Goal: Task Accomplishment & Management: Complete application form

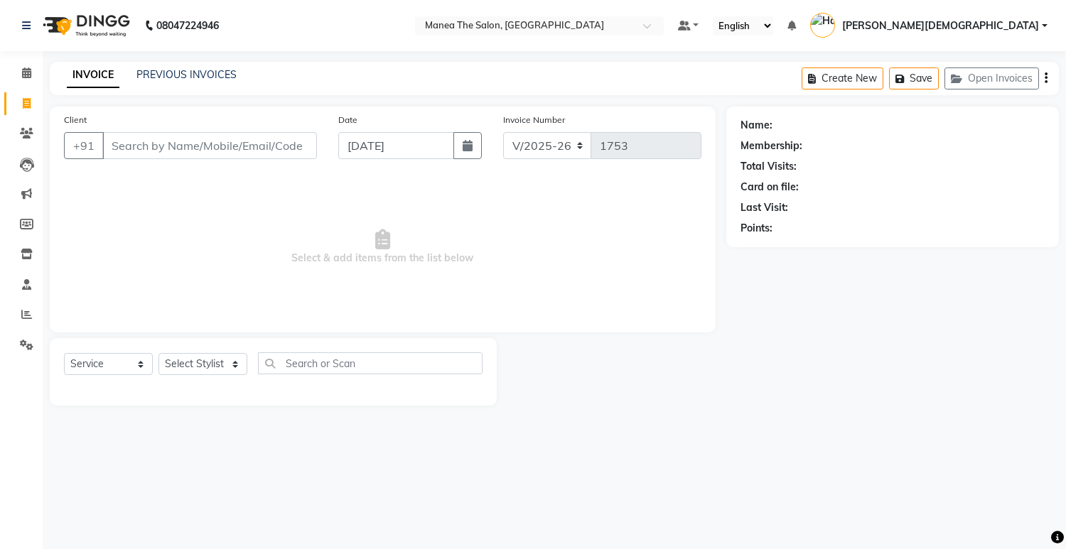
select select "5481"
select select "service"
click at [241, 364] on select "Select Stylist Mamatha Renuka Sameer khan Shakeer Shanu Shravanthi" at bounding box center [202, 364] width 89 height 22
select select "75190"
click at [158, 353] on select "Select Stylist Mamatha Renuka Sameer khan Shakeer Shanu Shravanthi" at bounding box center [202, 364] width 89 height 22
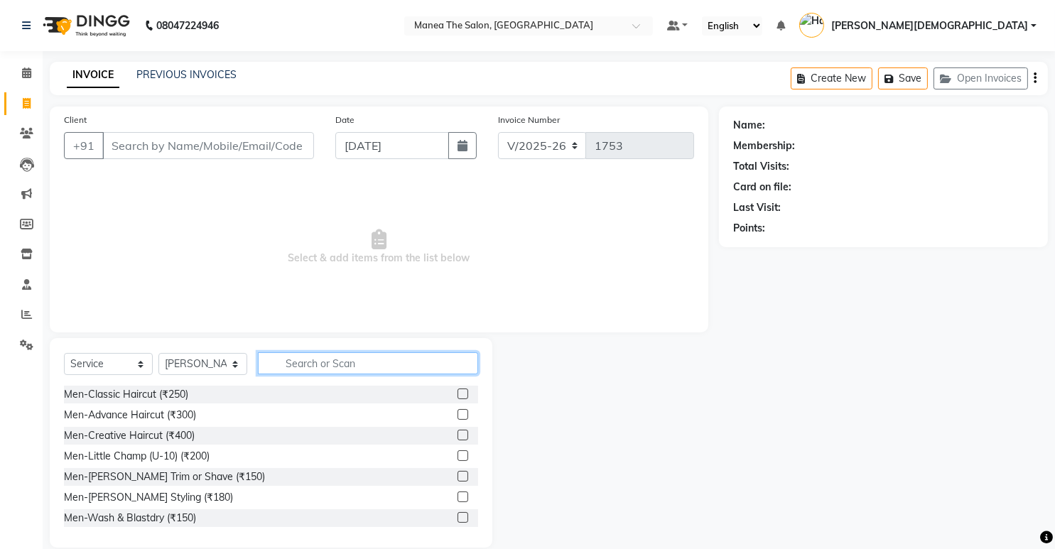
click at [398, 367] on input "text" at bounding box center [368, 363] width 220 height 22
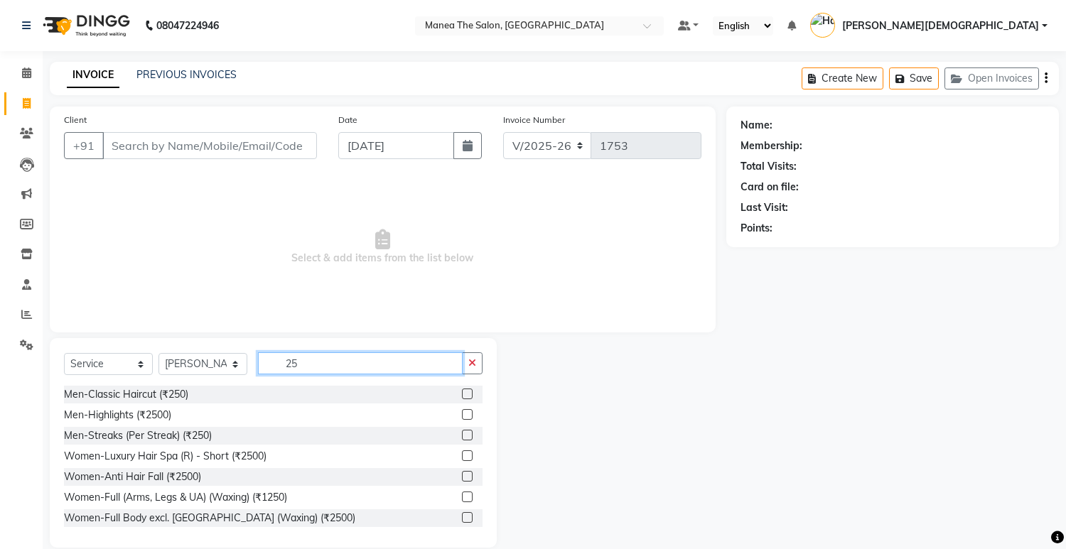
type input "2"
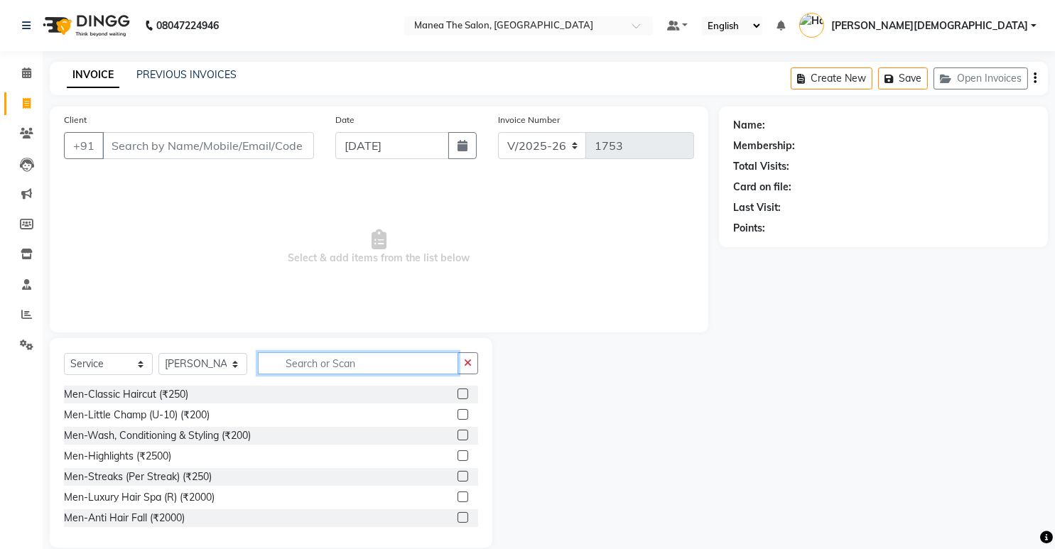
type input "0"
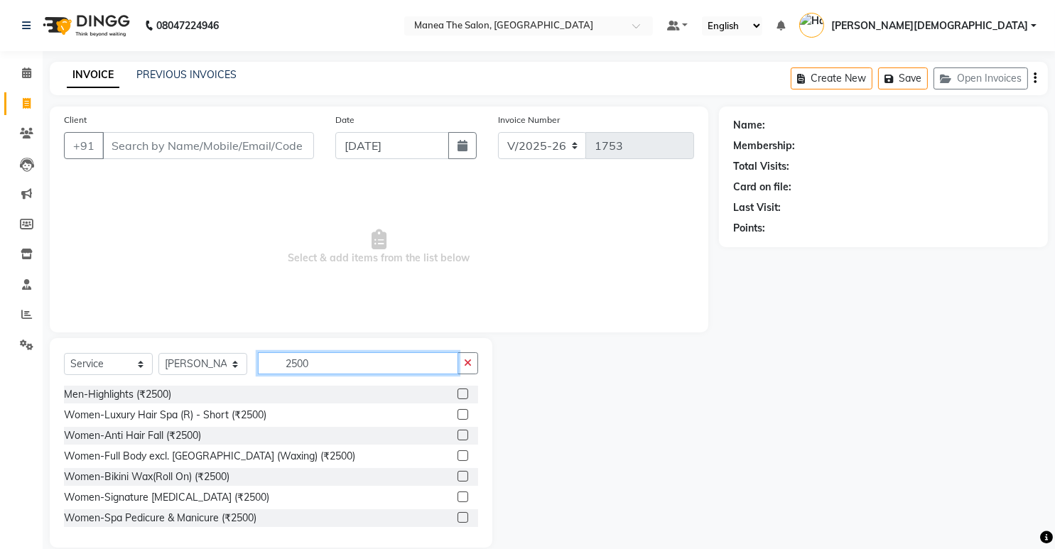
scroll to position [1, 0]
type input "2500"
click at [472, 360] on button "button" at bounding box center [468, 363] width 21 height 22
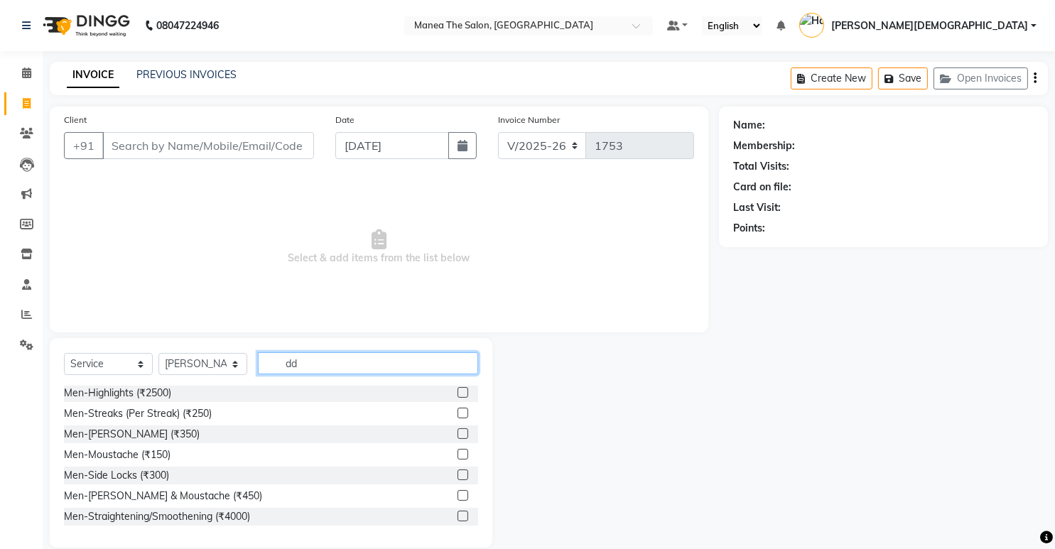
scroll to position [0, 0]
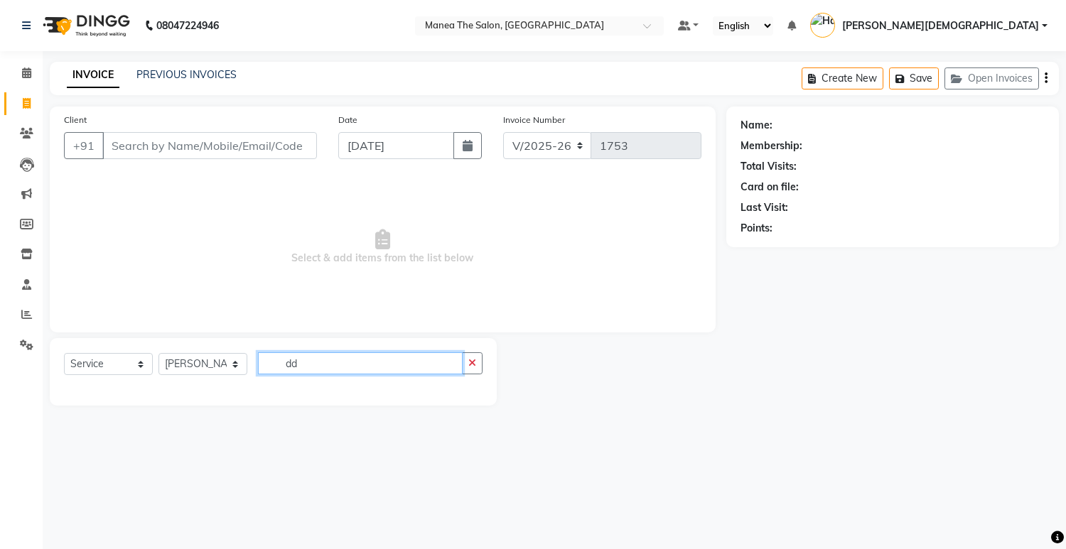
type input "d"
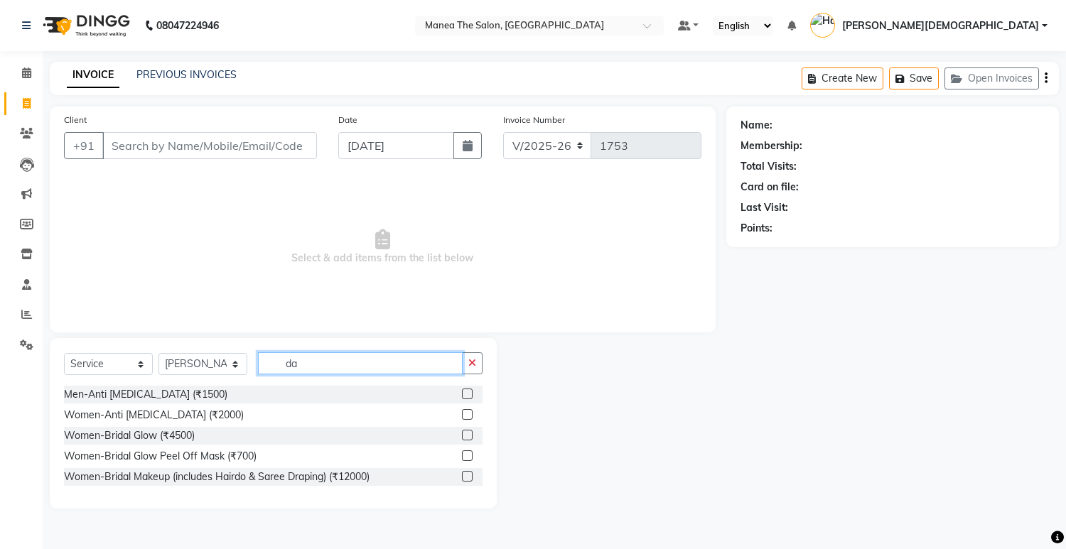
type input "d"
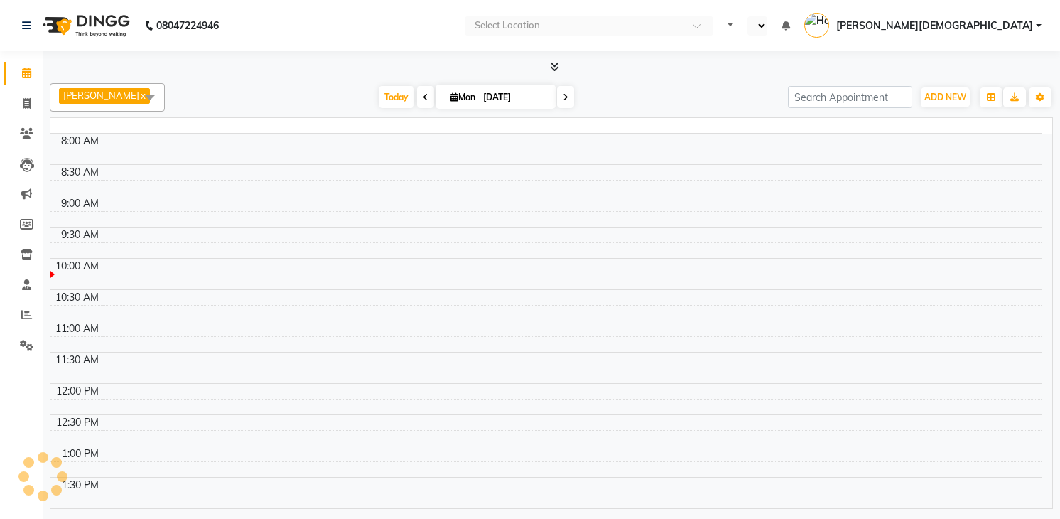
select select "en"
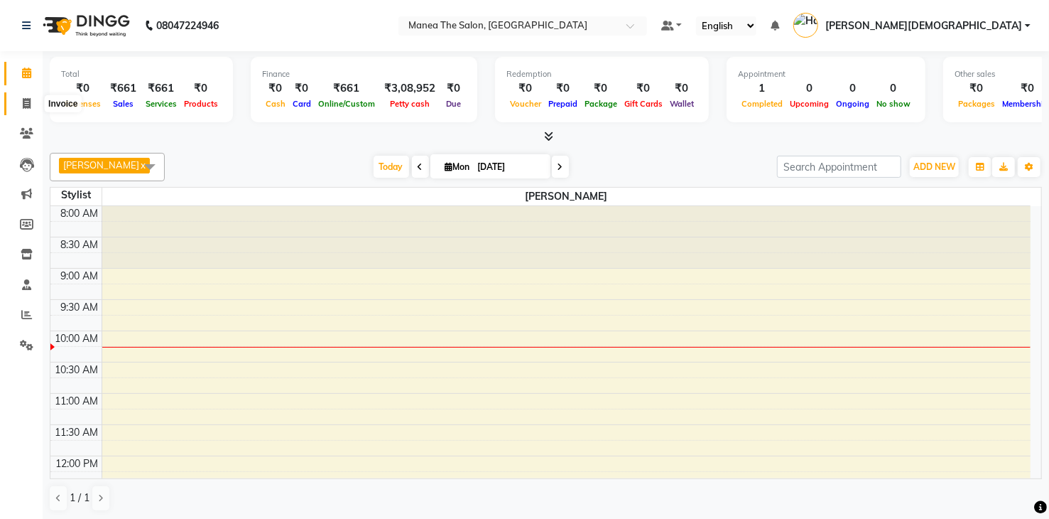
click at [27, 104] on icon at bounding box center [27, 103] width 8 height 11
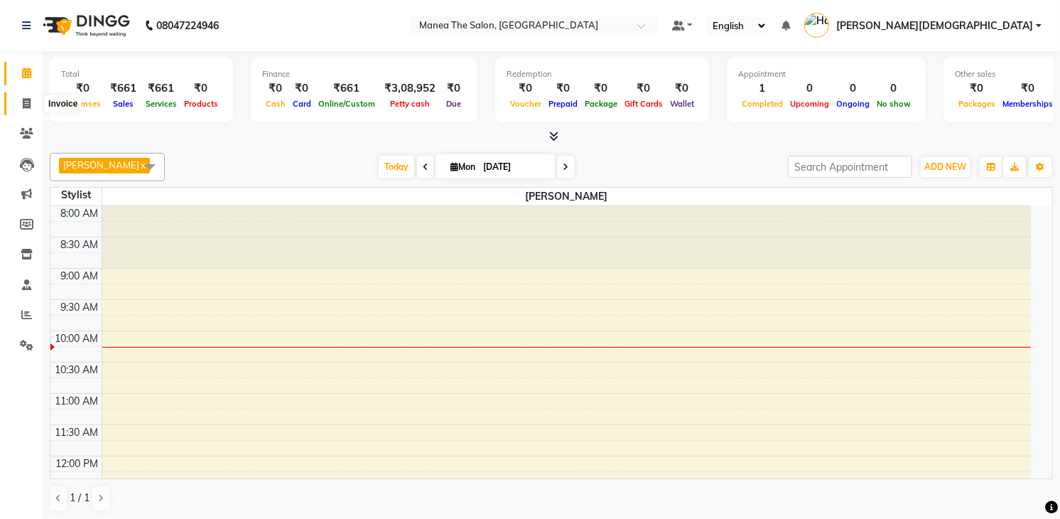
select select "service"
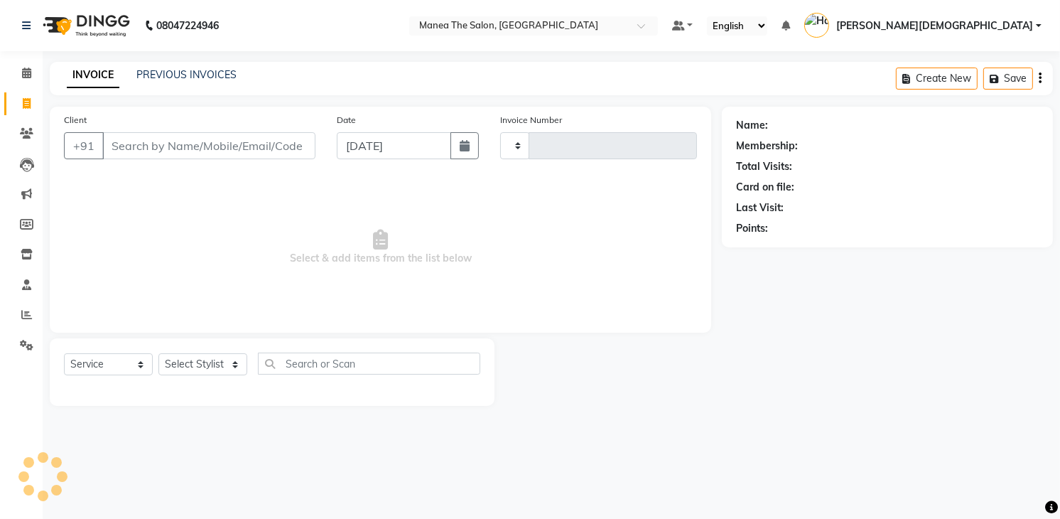
type input "1753"
select select "5481"
drag, startPoint x: 178, startPoint y: 180, endPoint x: 194, endPoint y: 75, distance: 106.3
click at [194, 75] on link "PREVIOUS INVOICES" at bounding box center [186, 74] width 100 height 13
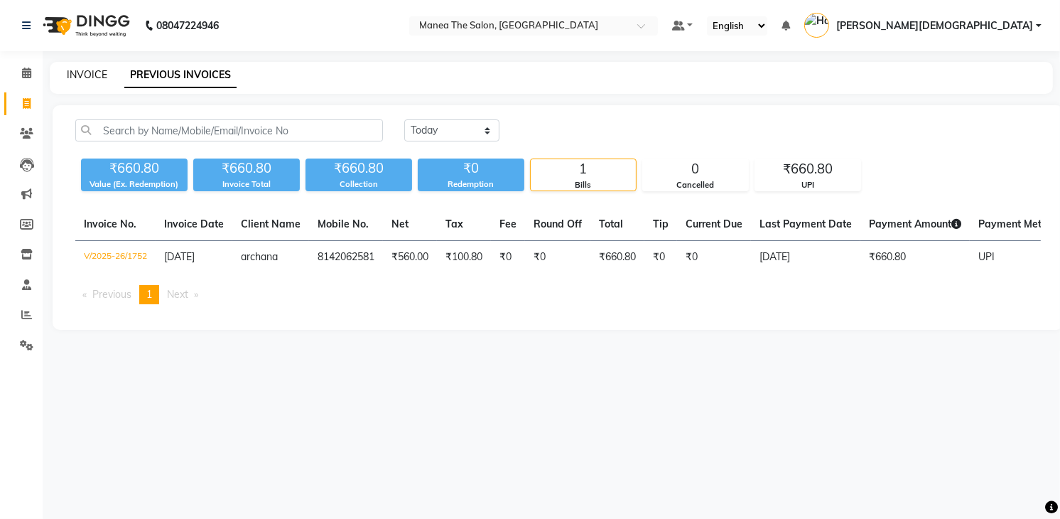
click at [88, 70] on link "INVOICE" at bounding box center [87, 74] width 40 height 13
select select "service"
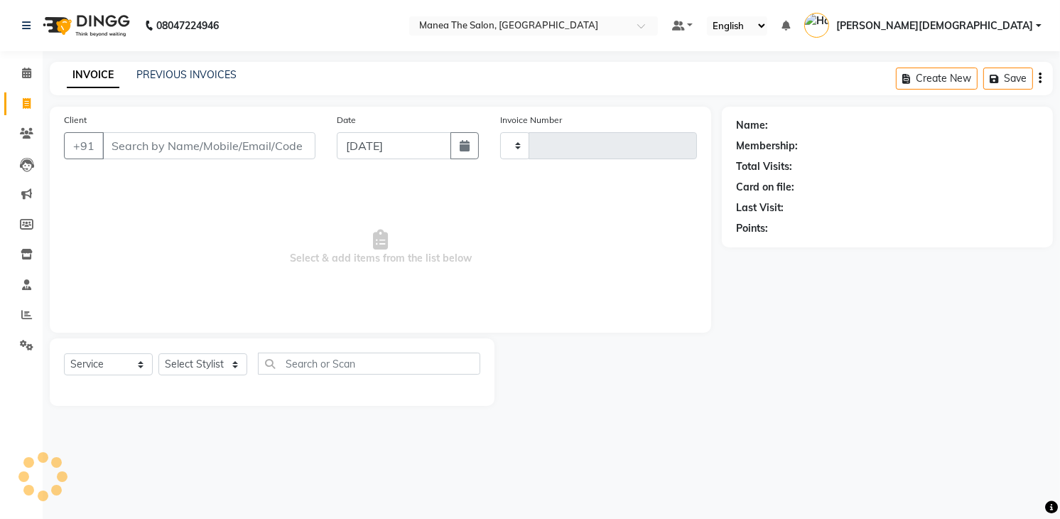
type input "1753"
select select "5481"
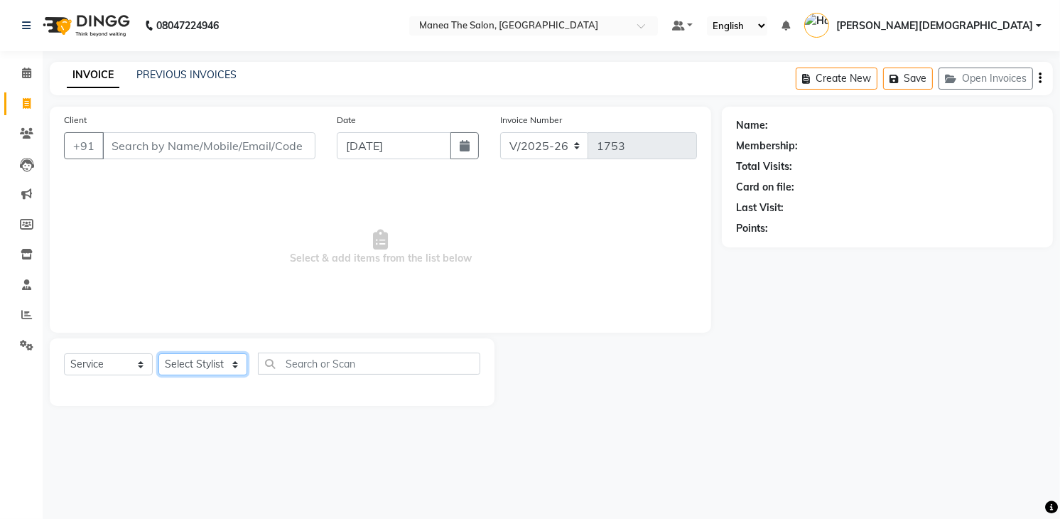
click at [237, 361] on select "Select Stylist Mamatha Renuka Sameer khan Shakeer Shanu Shravanthi" at bounding box center [202, 364] width 89 height 22
select select "75190"
click at [158, 353] on select "Select Stylist Mamatha Renuka Sameer khan Shakeer Shanu Shravanthi" at bounding box center [202, 364] width 89 height 22
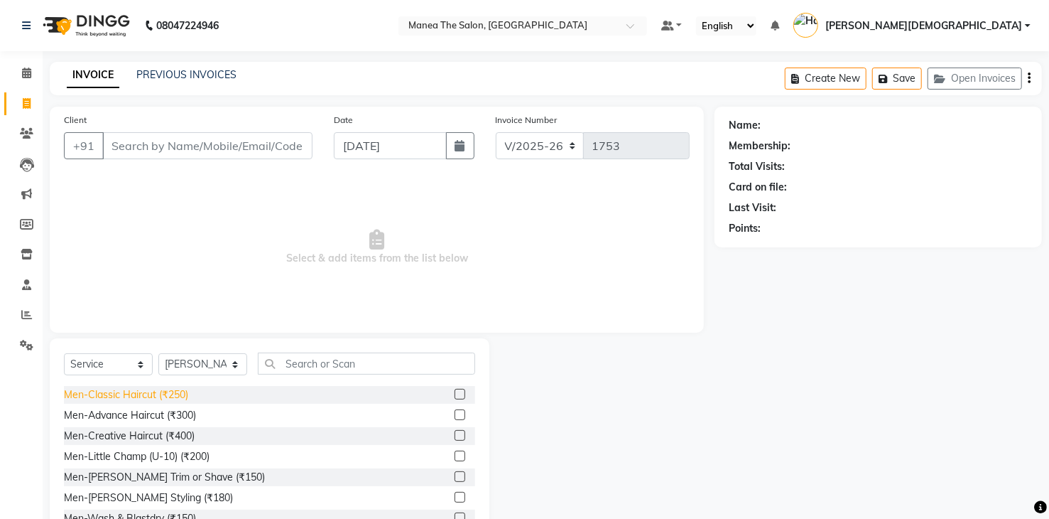
click at [167, 394] on div "Men-Classic Haircut (₹250)" at bounding box center [126, 394] width 124 height 15
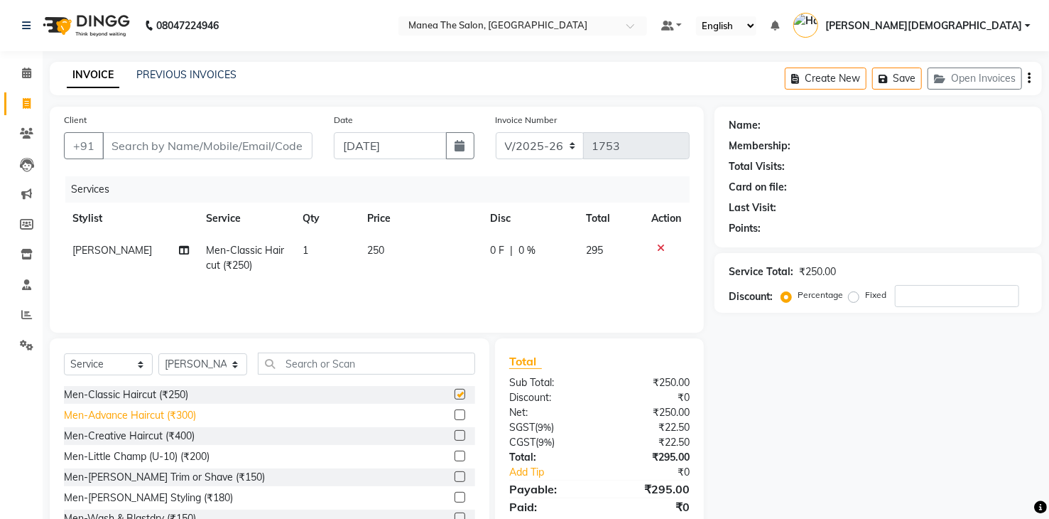
checkbox input "false"
click at [200, 477] on div "Men-Beard Trim or Shave (₹150)" at bounding box center [164, 477] width 201 height 15
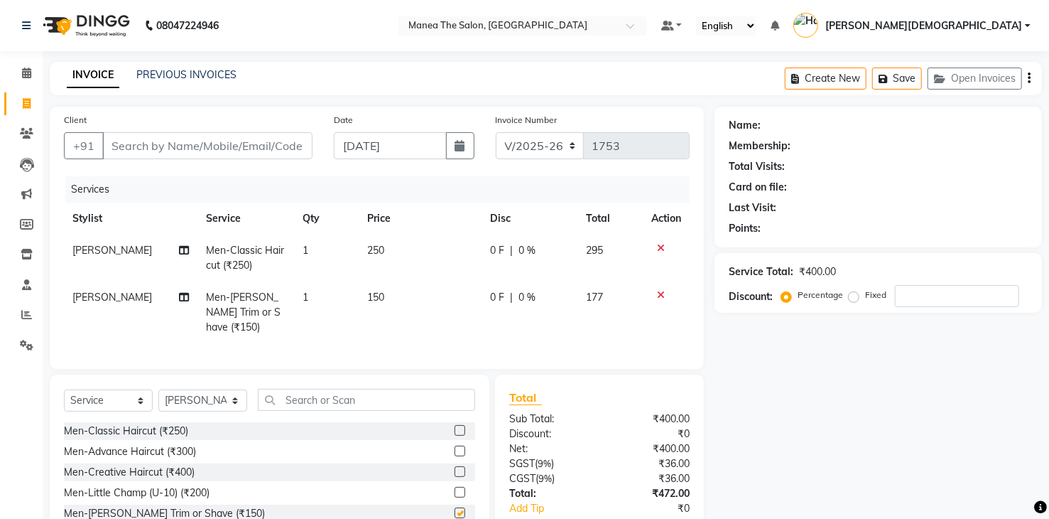
checkbox input "false"
click at [388, 393] on input "text" at bounding box center [366, 400] width 217 height 22
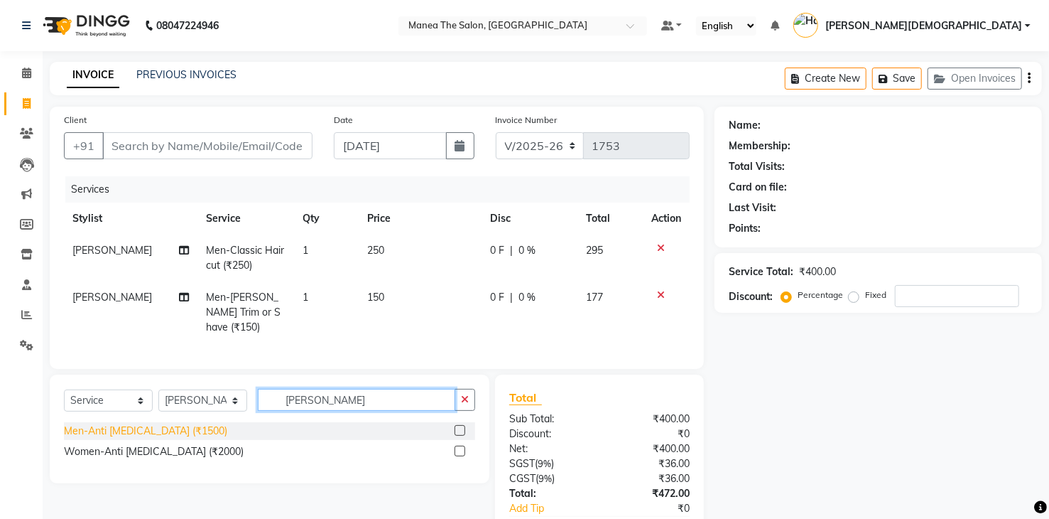
type input "dan"
click at [151, 431] on div "Men-Anti Dandruff (₹1500)" at bounding box center [145, 430] width 163 height 15
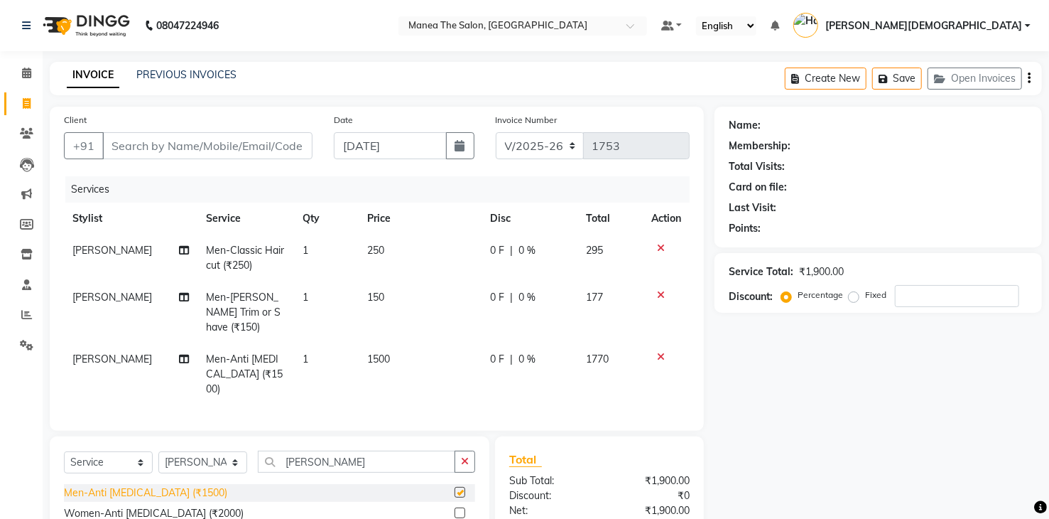
checkbox input "false"
click at [406, 354] on td "1500" at bounding box center [421, 374] width 124 height 62
select select "75190"
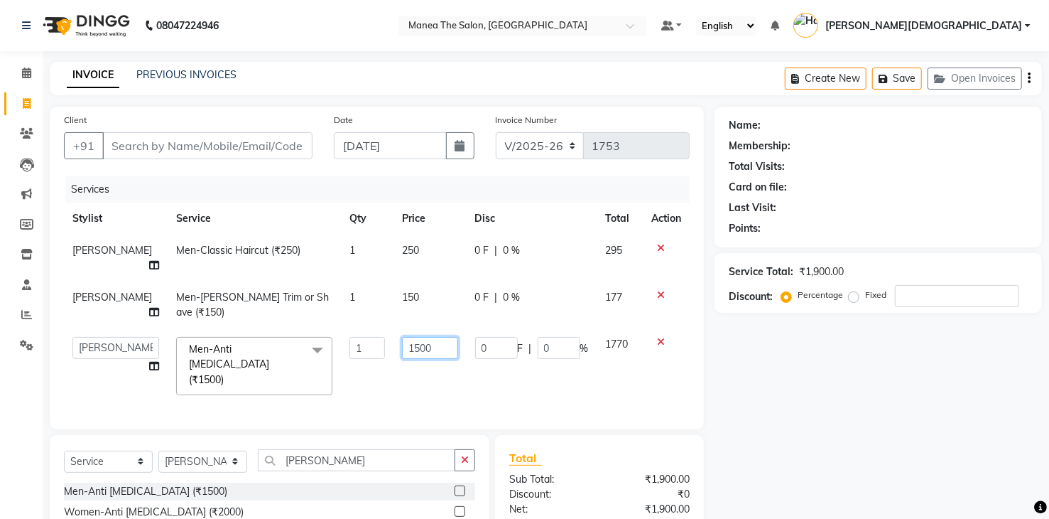
click at [421, 347] on input "1500" at bounding box center [429, 348] width 55 height 22
type input "1"
type input "2500"
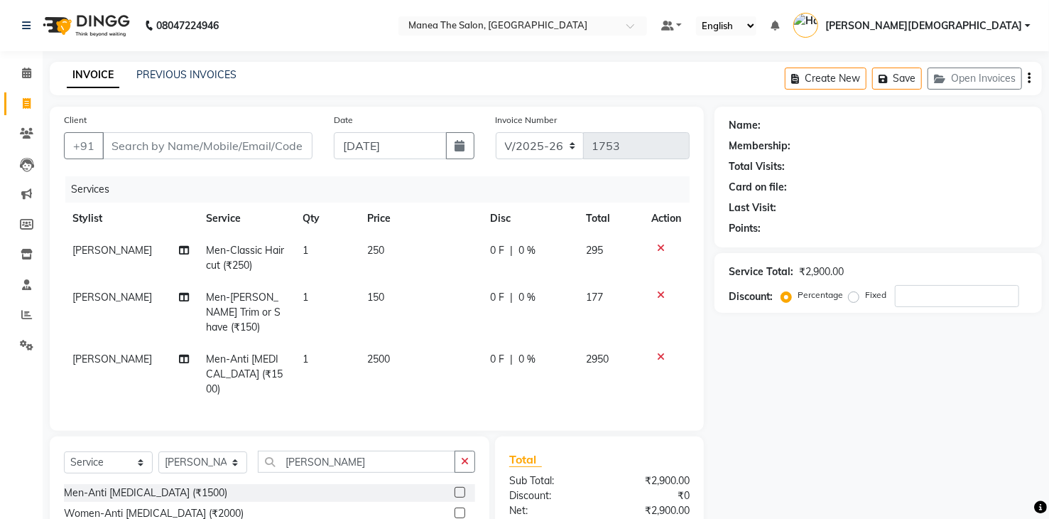
click at [661, 250] on icon at bounding box center [661, 248] width 8 height 10
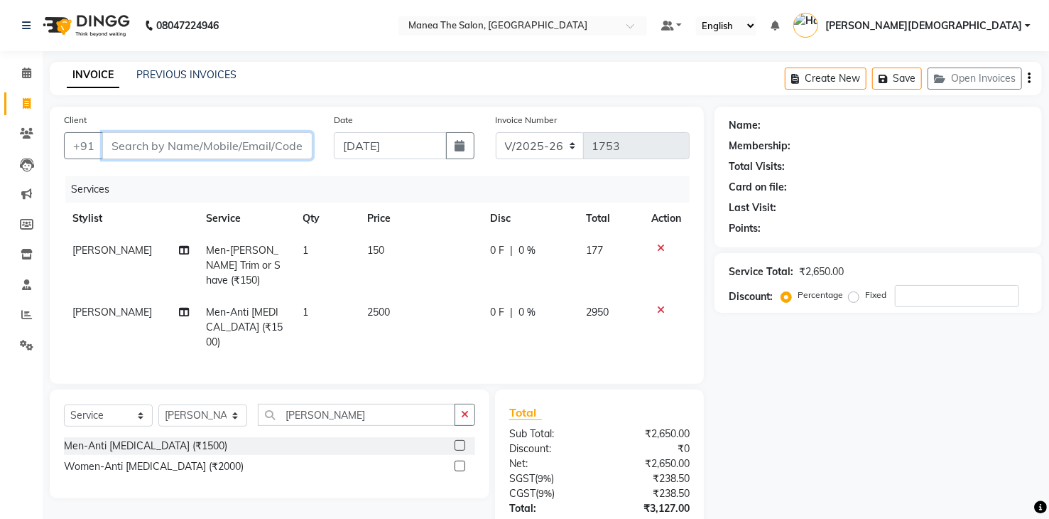
click at [275, 147] on input "Client" at bounding box center [207, 145] width 210 height 27
type input "8"
type input "0"
type input "8019633558"
click at [287, 140] on span "Add Client" at bounding box center [276, 146] width 56 height 14
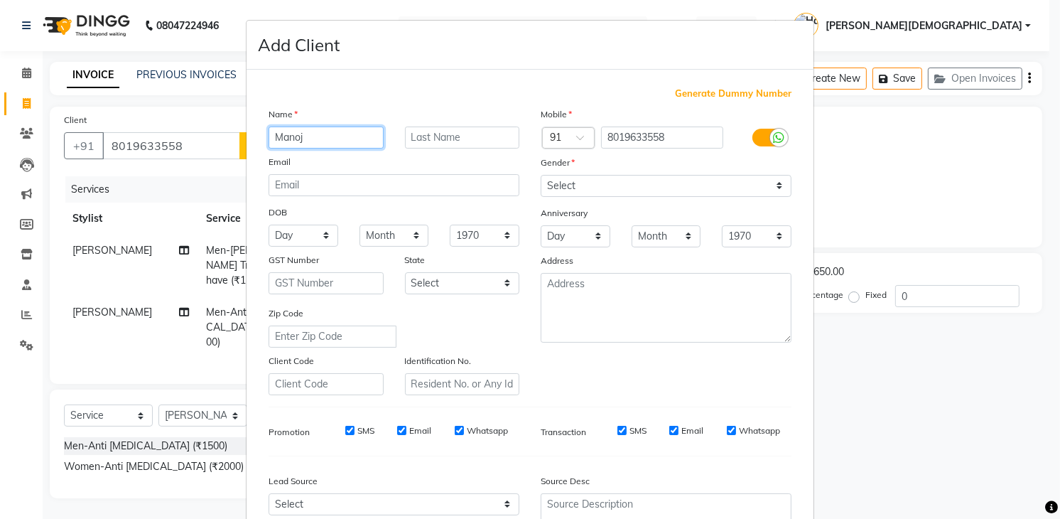
type input "Manoj"
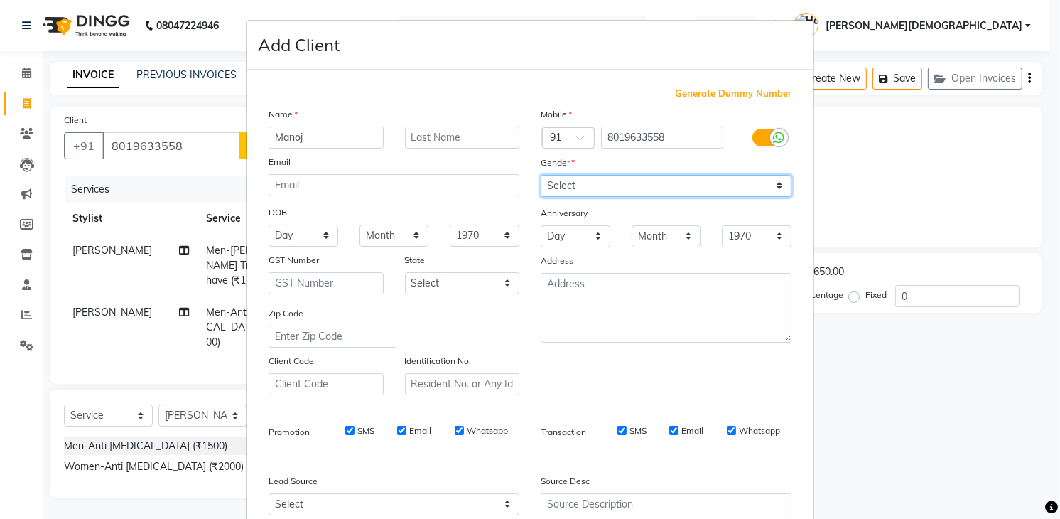
click at [597, 188] on select "Select Male Female Other Prefer Not To Say" at bounding box center [666, 186] width 251 height 22
select select "male"
click at [541, 175] on select "Select Male Female Other Prefer Not To Say" at bounding box center [666, 186] width 251 height 22
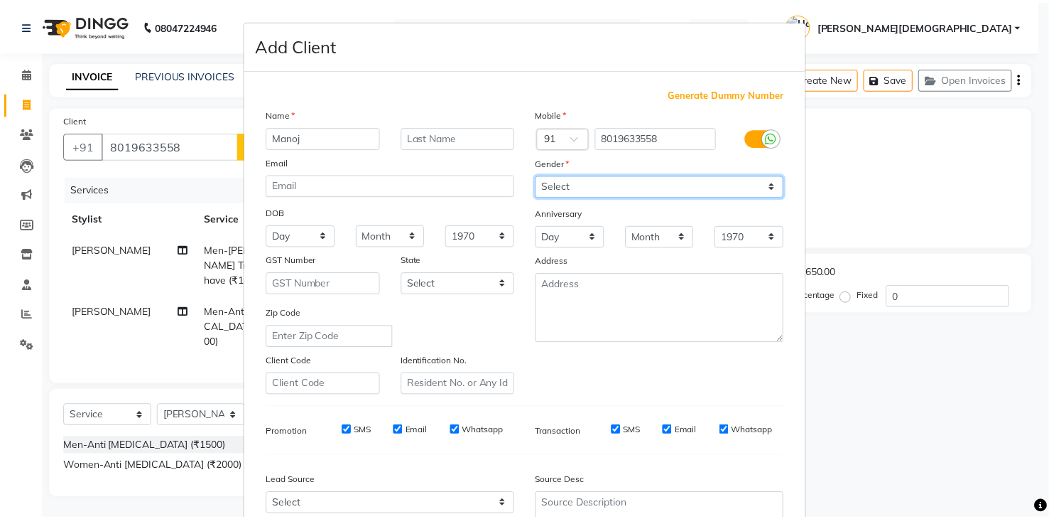
scroll to position [138, 0]
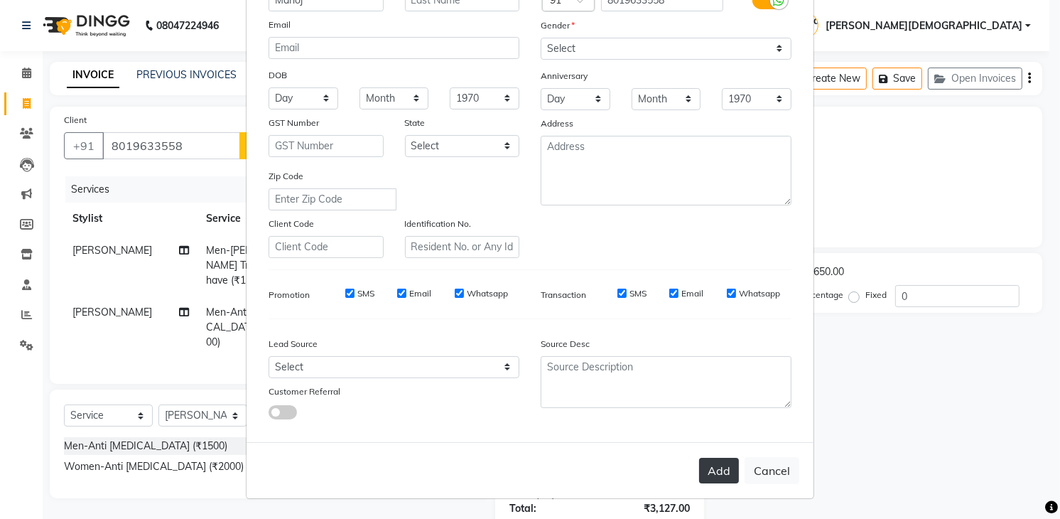
click at [705, 477] on button "Add" at bounding box center [719, 471] width 40 height 26
select select
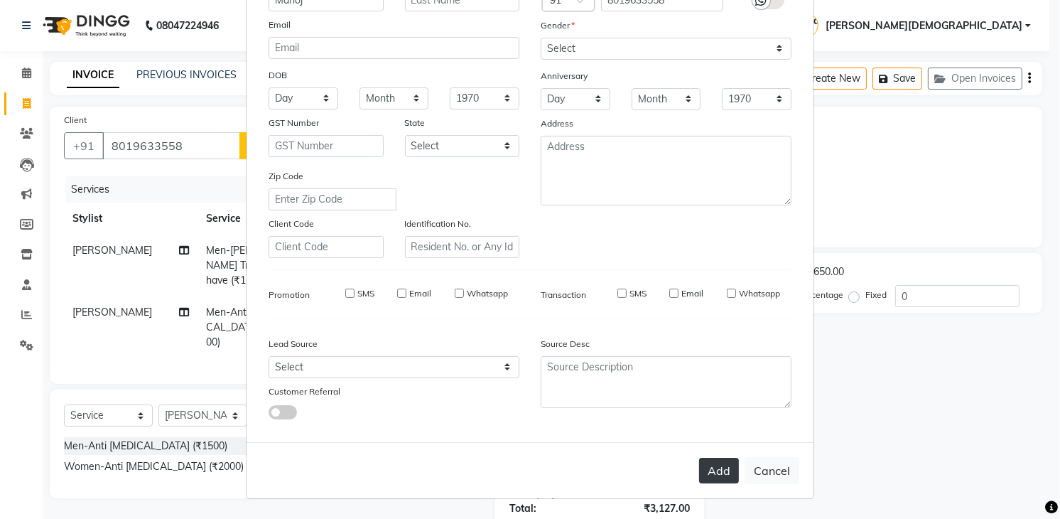
select select
checkbox input "false"
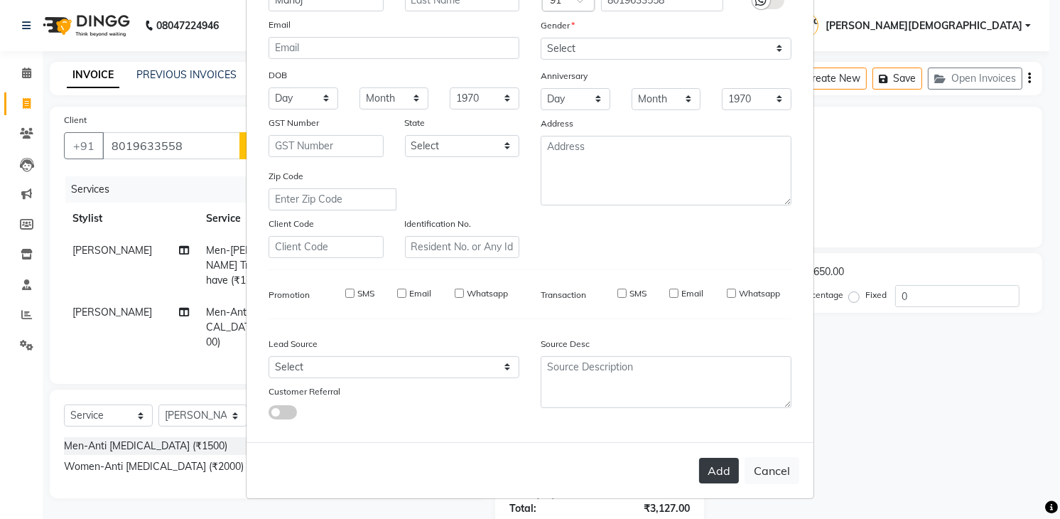
checkbox input "false"
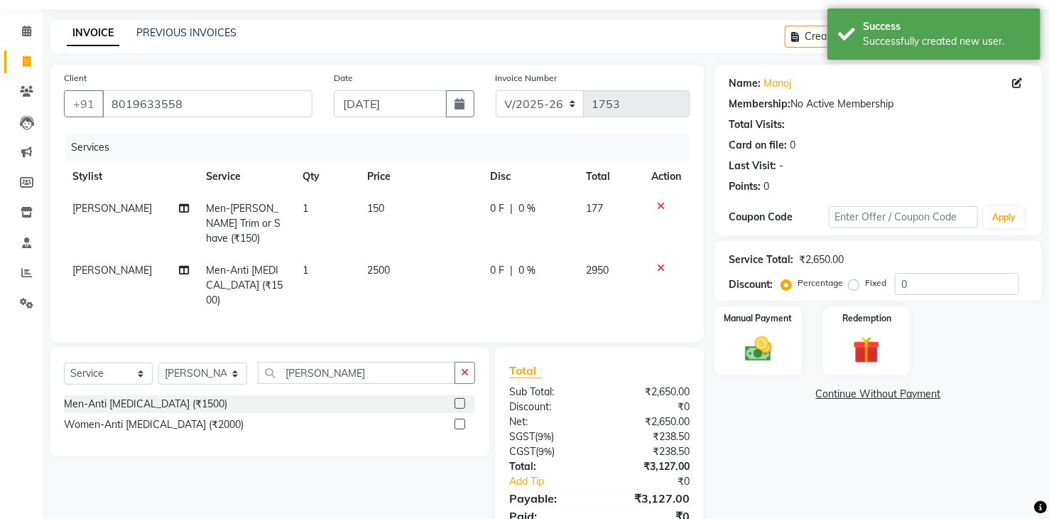
scroll to position [81, 0]
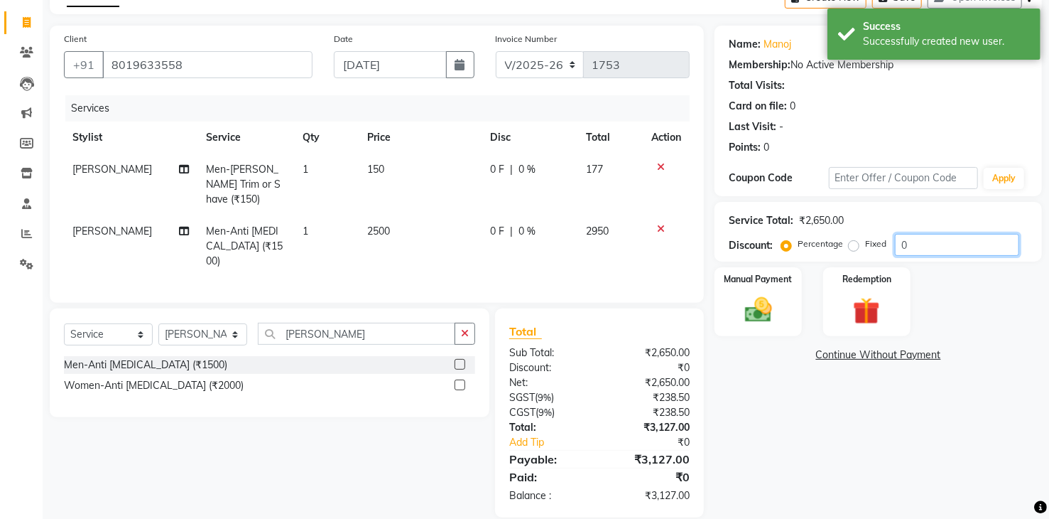
click at [928, 238] on input "0" at bounding box center [957, 245] width 124 height 22
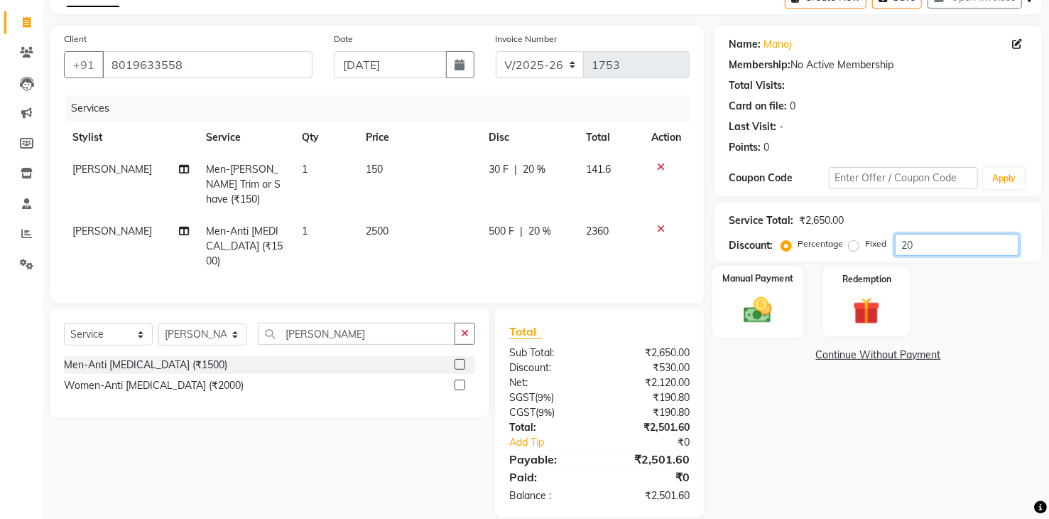
type input "20"
click at [759, 310] on img at bounding box center [757, 310] width 45 height 33
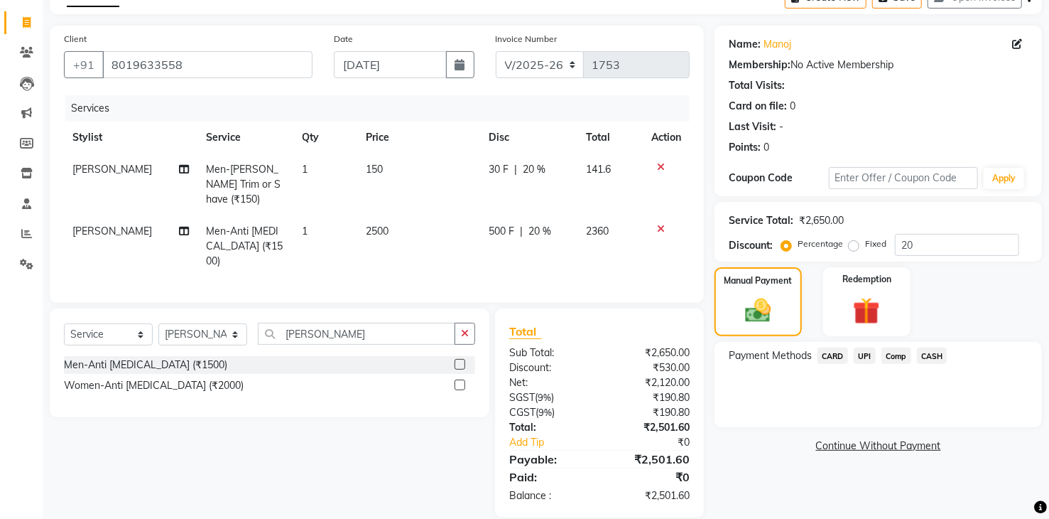
click at [839, 357] on span "CARD" at bounding box center [833, 355] width 31 height 16
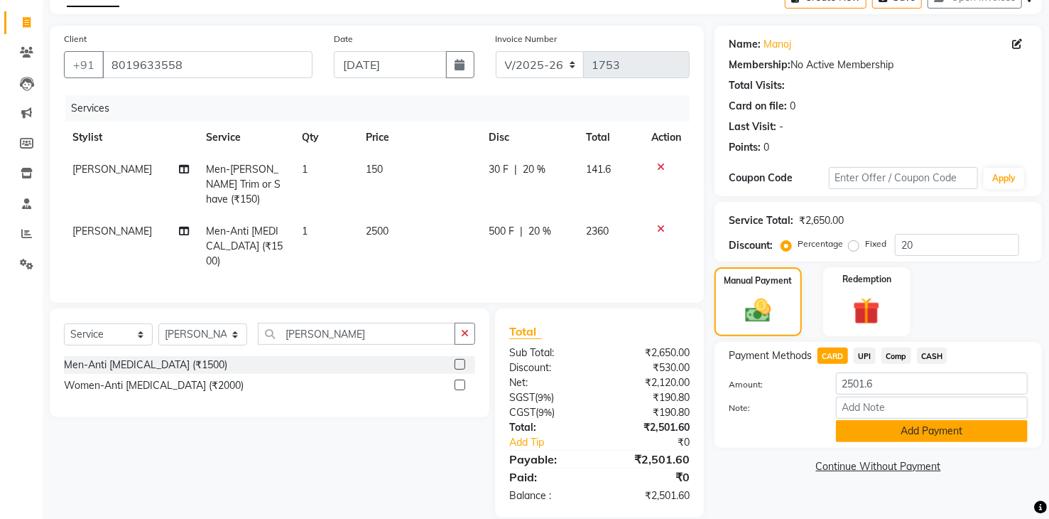
click at [915, 429] on button "Add Payment" at bounding box center [932, 431] width 192 height 22
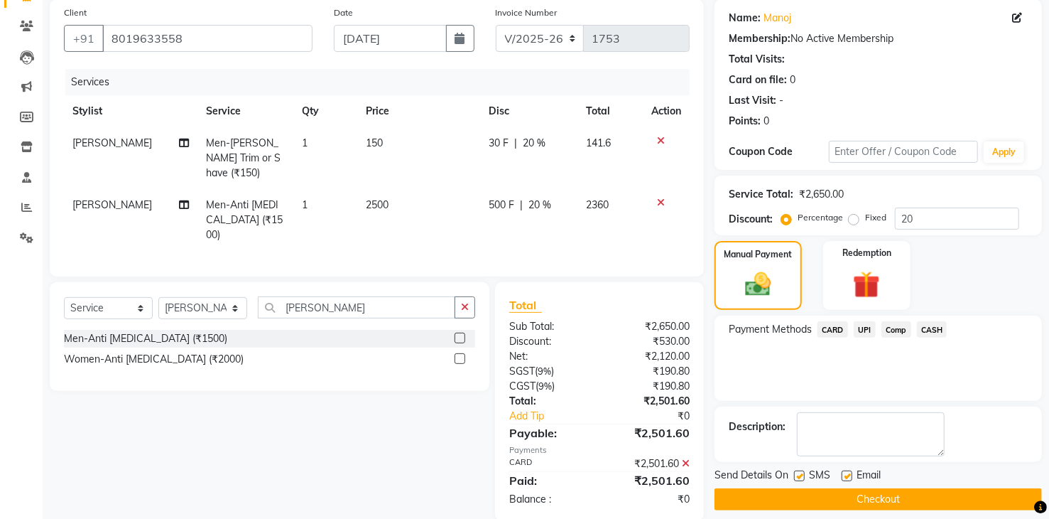
scroll to position [119, 0]
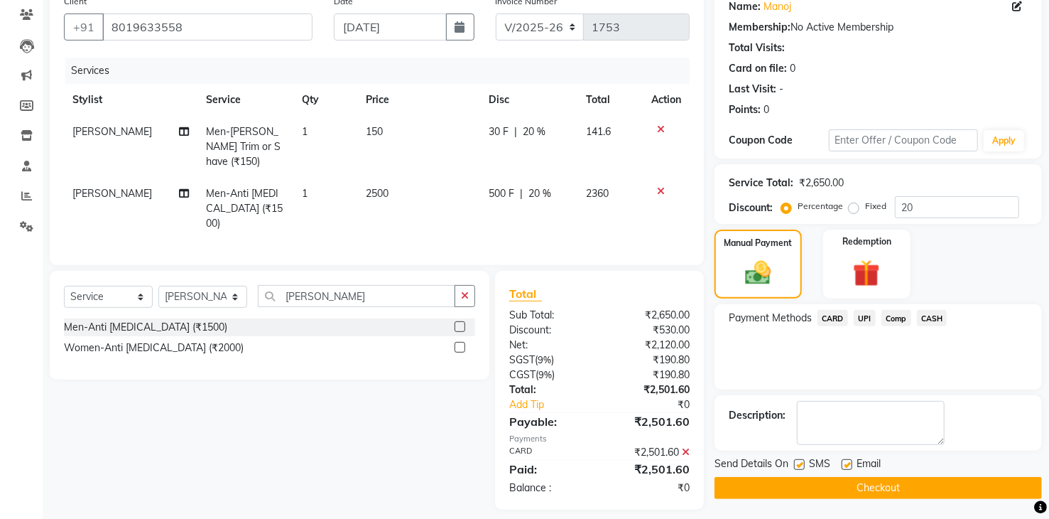
click at [924, 482] on button "Checkout" at bounding box center [879, 488] width 328 height 22
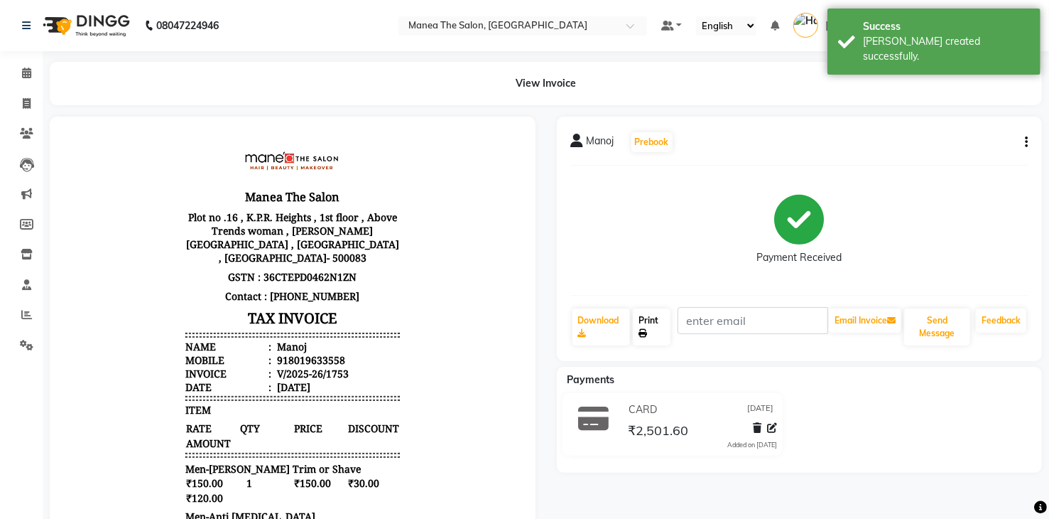
click at [652, 327] on link "Print" at bounding box center [652, 326] width 38 height 37
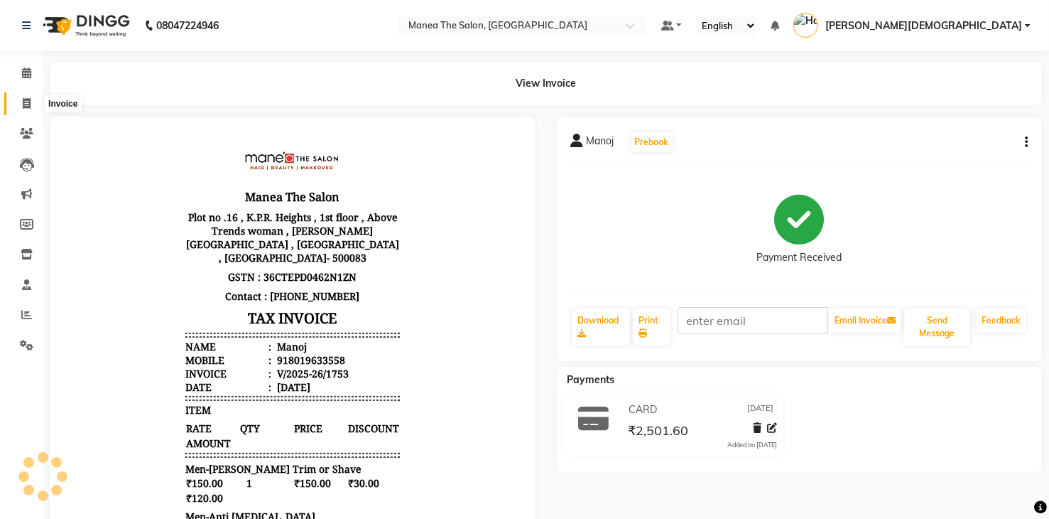
click at [23, 102] on icon at bounding box center [27, 103] width 8 height 11
select select "service"
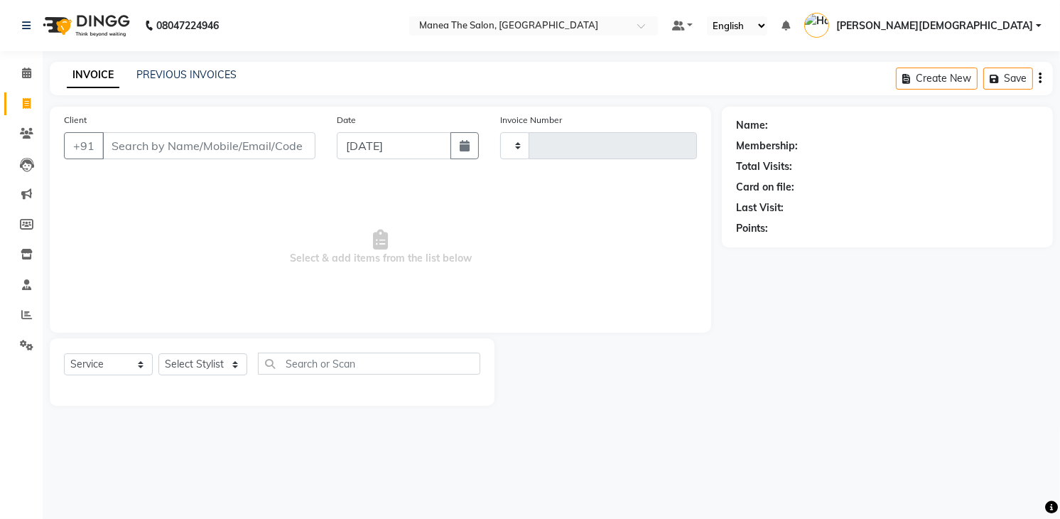
type input "1754"
select select "5481"
click at [344, 90] on div "INVOICE PREVIOUS INVOICES Create New Save Open Invoices" at bounding box center [551, 78] width 1003 height 33
click at [393, 121] on div "Date 01-09-2025" at bounding box center [407, 141] width 163 height 58
click at [398, 124] on div "Date 01-09-2025" at bounding box center [407, 141] width 163 height 58
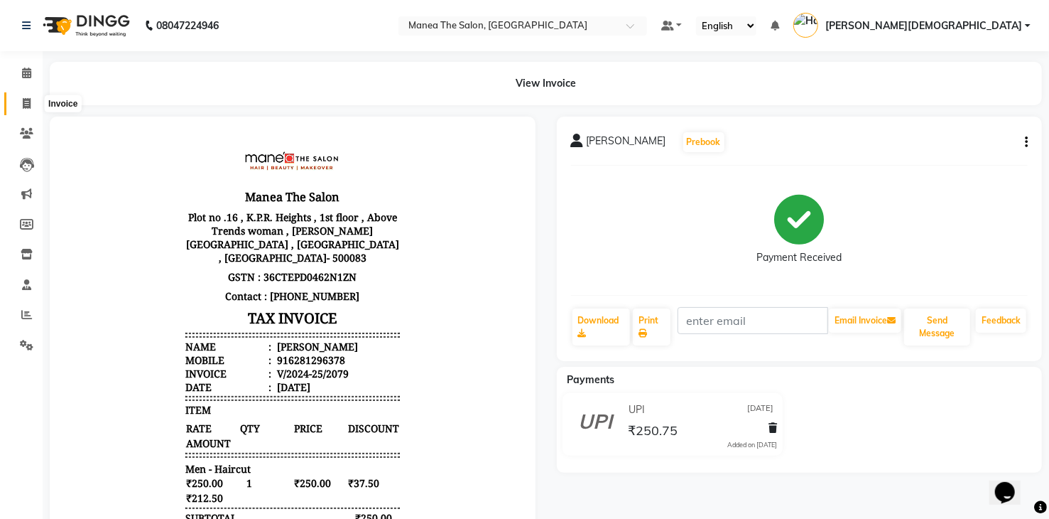
click at [23, 102] on icon at bounding box center [27, 103] width 8 height 11
select select "service"
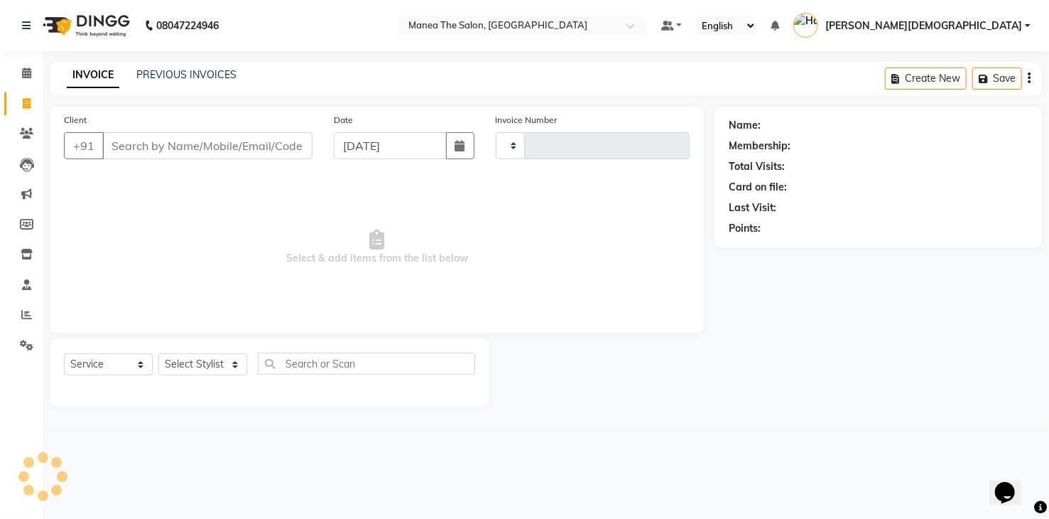
type input "1753"
select select "5481"
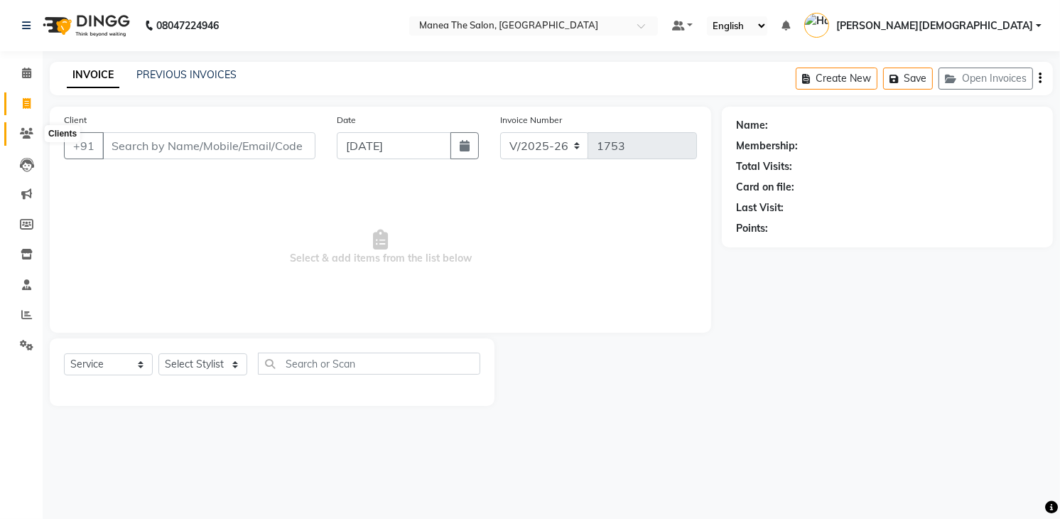
click at [29, 137] on icon at bounding box center [26, 133] width 13 height 11
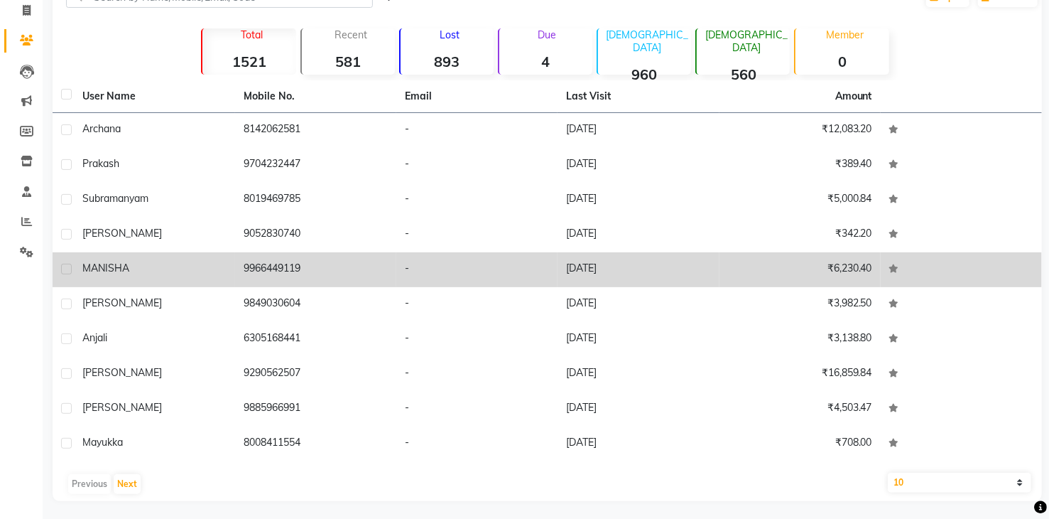
scroll to position [96, 0]
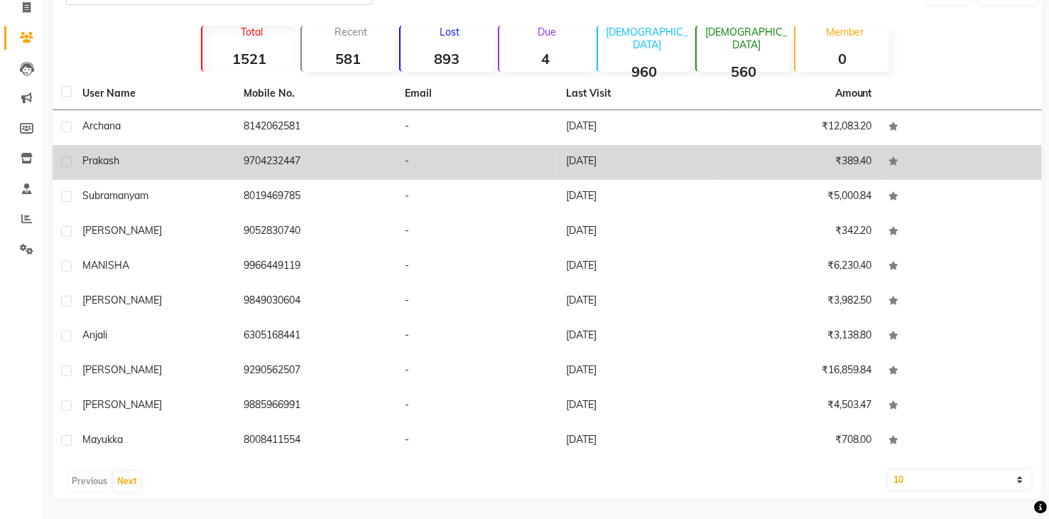
click at [324, 173] on td "9704232447" at bounding box center [315, 162] width 161 height 35
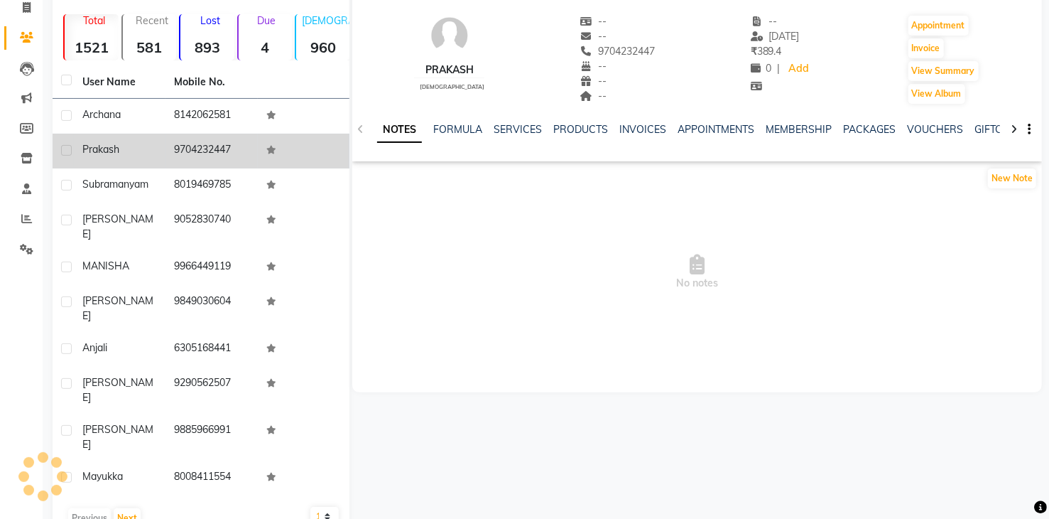
scroll to position [85, 0]
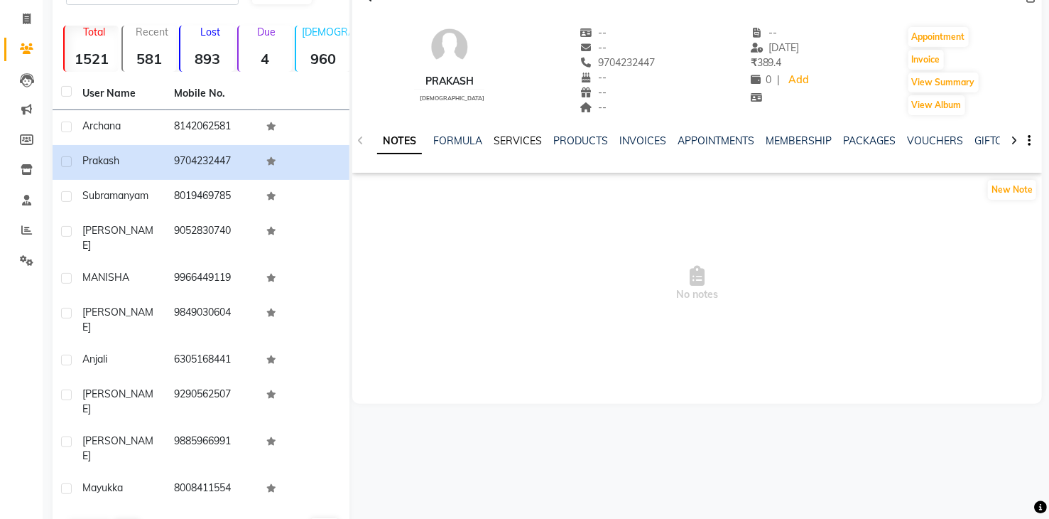
click at [513, 138] on link "SERVICES" at bounding box center [518, 140] width 48 height 13
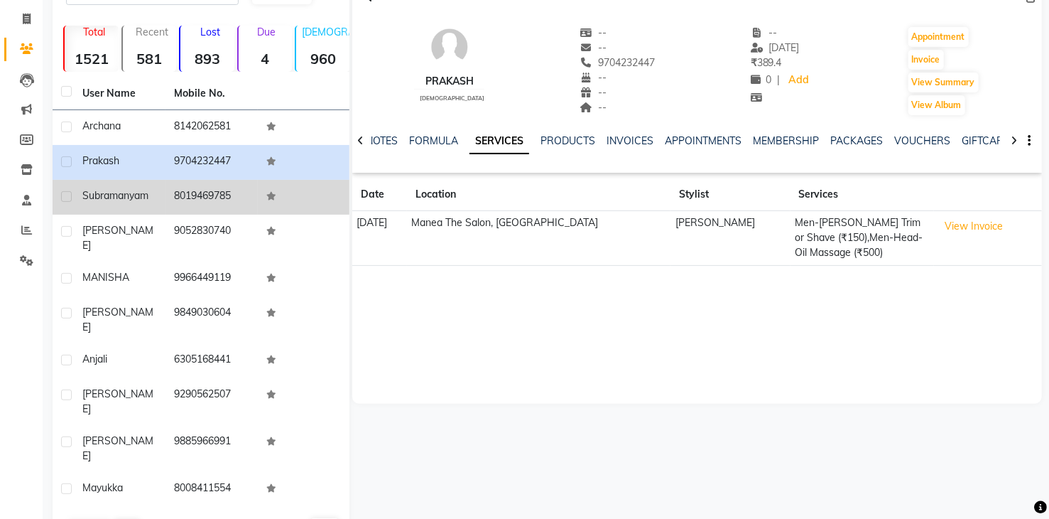
click at [238, 203] on td "8019469785" at bounding box center [212, 197] width 92 height 35
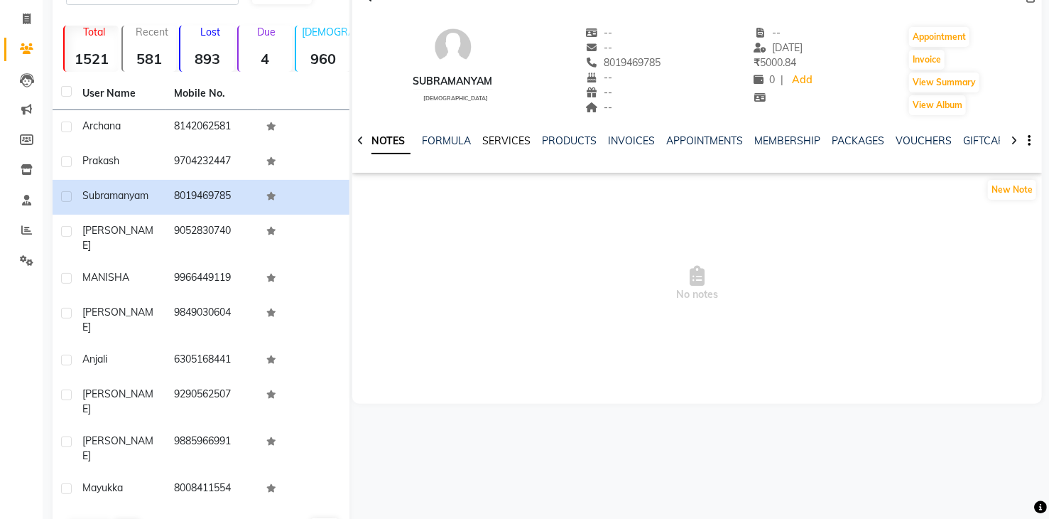
click at [502, 137] on link "SERVICES" at bounding box center [506, 140] width 48 height 13
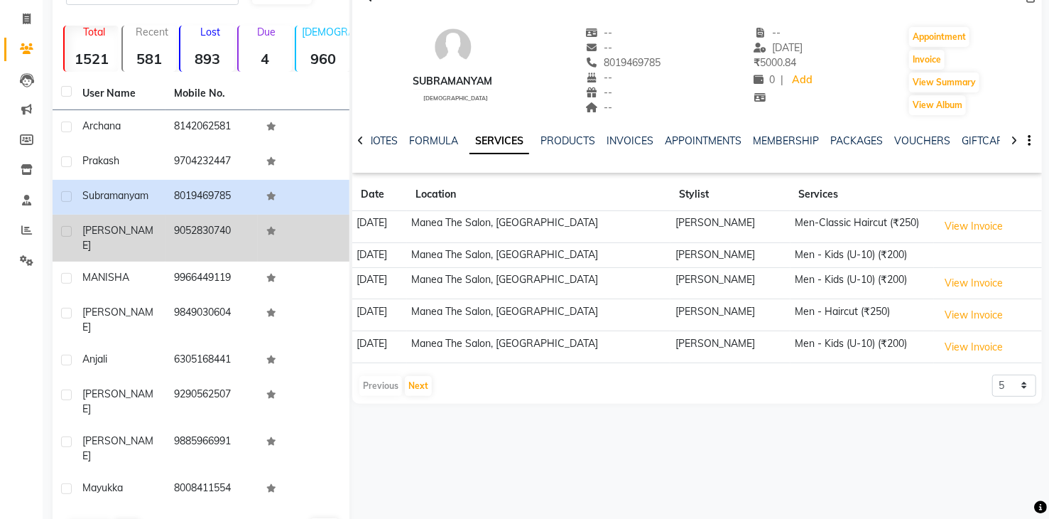
click at [236, 241] on td "9052830740" at bounding box center [212, 238] width 92 height 47
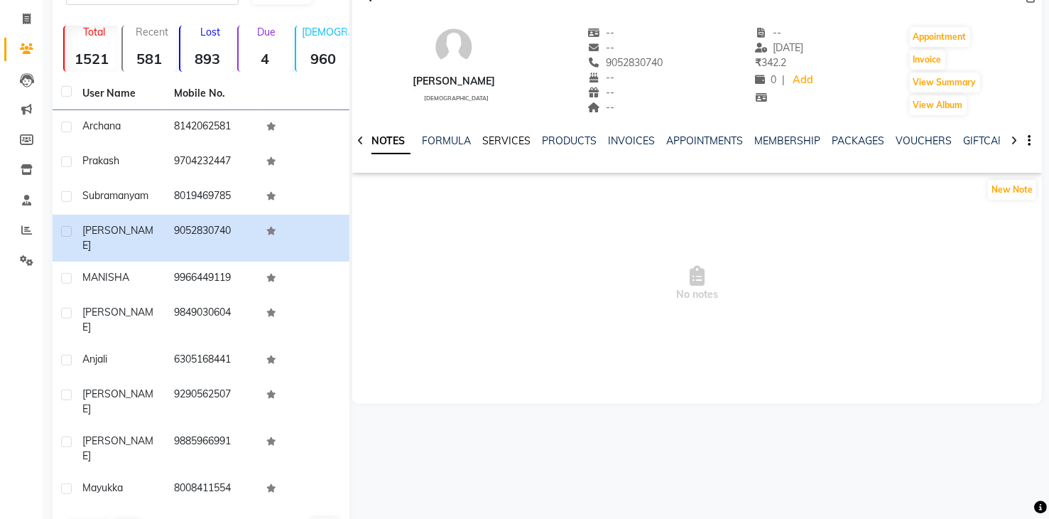
click at [499, 138] on link "SERVICES" at bounding box center [506, 140] width 48 height 13
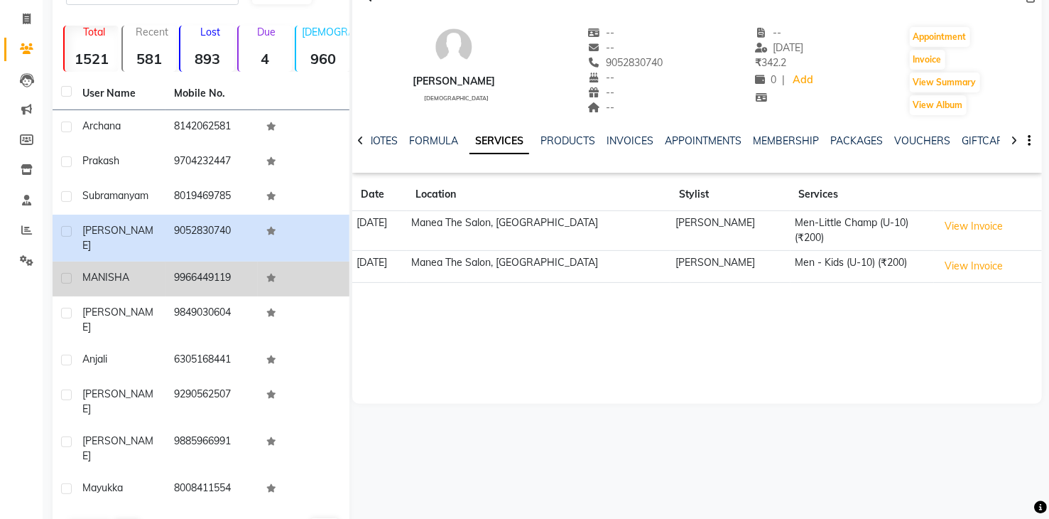
click at [235, 262] on td "9966449119" at bounding box center [212, 278] width 92 height 35
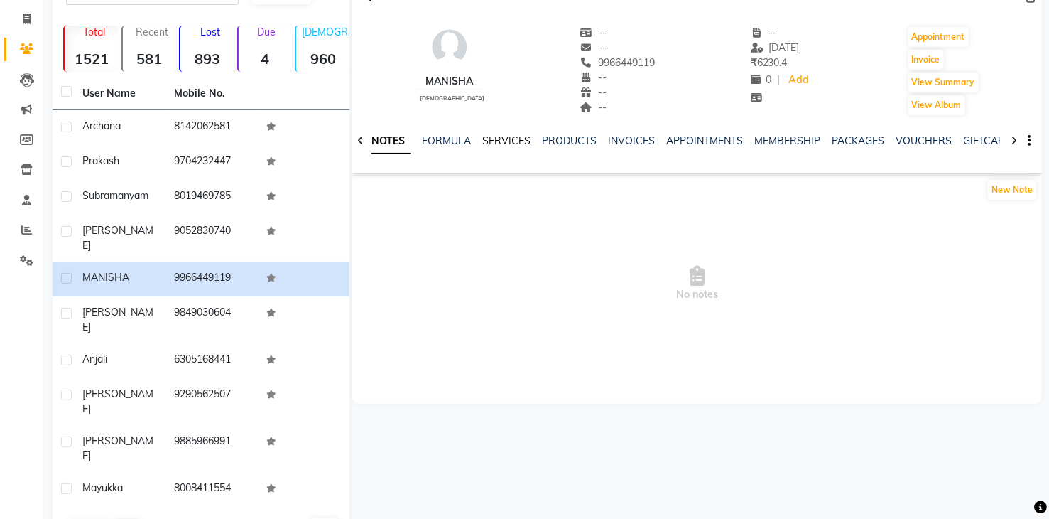
click at [497, 140] on link "SERVICES" at bounding box center [506, 140] width 48 height 13
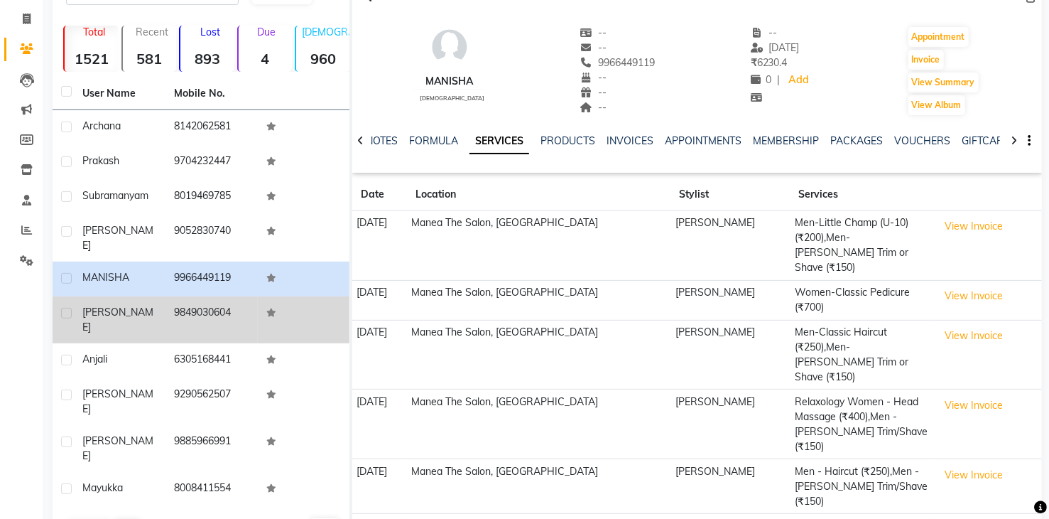
click at [215, 297] on td "9849030604" at bounding box center [212, 319] width 92 height 47
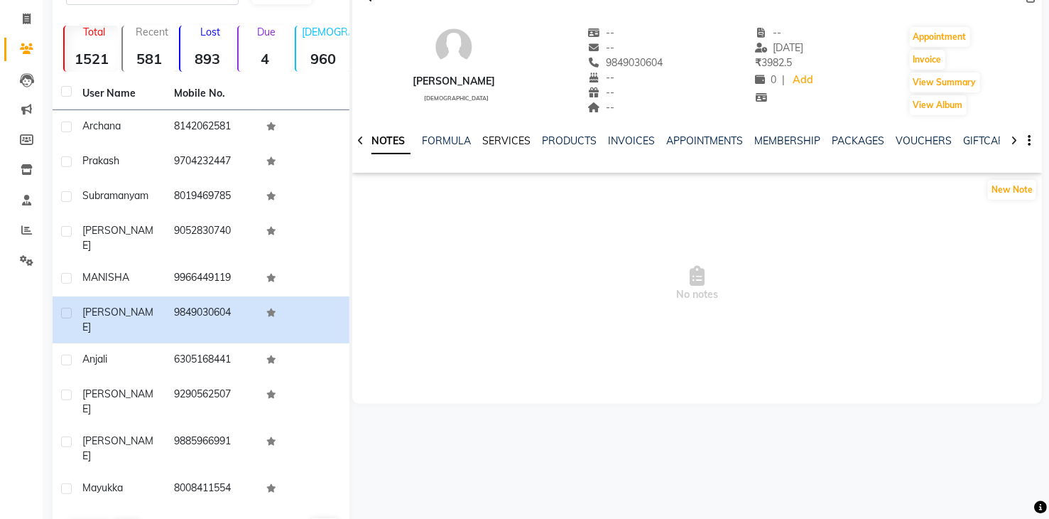
click at [493, 141] on link "SERVICES" at bounding box center [506, 140] width 48 height 13
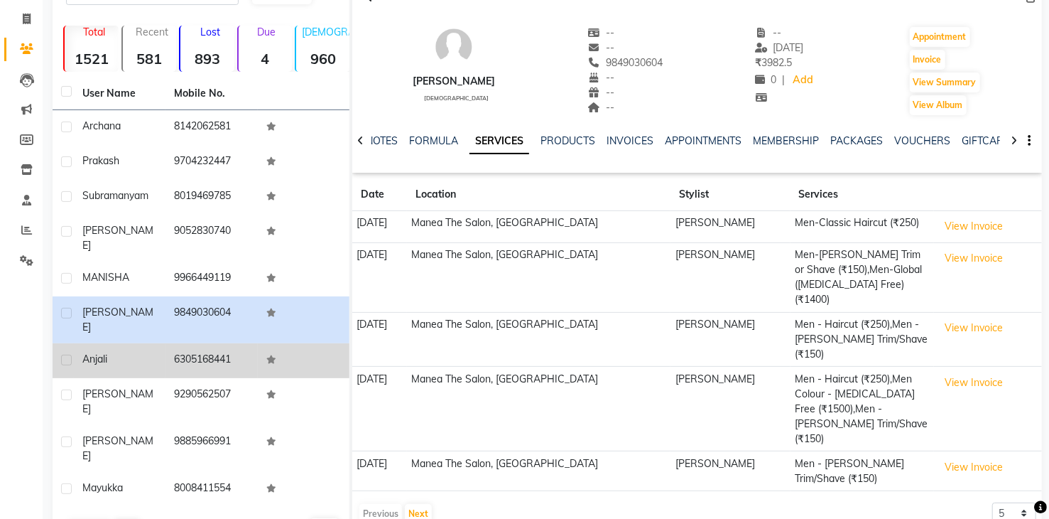
click at [212, 343] on td "6305168441" at bounding box center [212, 360] width 92 height 35
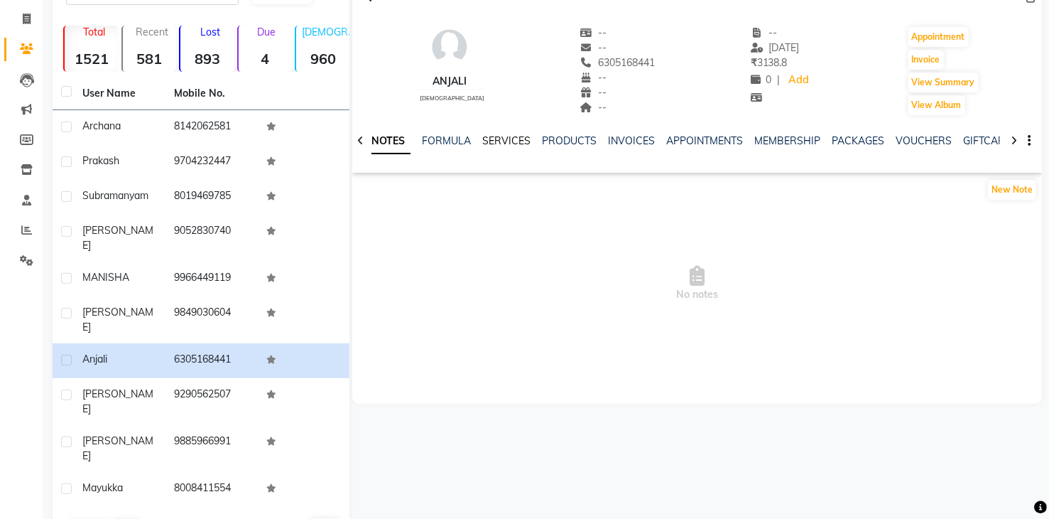
click at [492, 135] on link "SERVICES" at bounding box center [506, 140] width 48 height 13
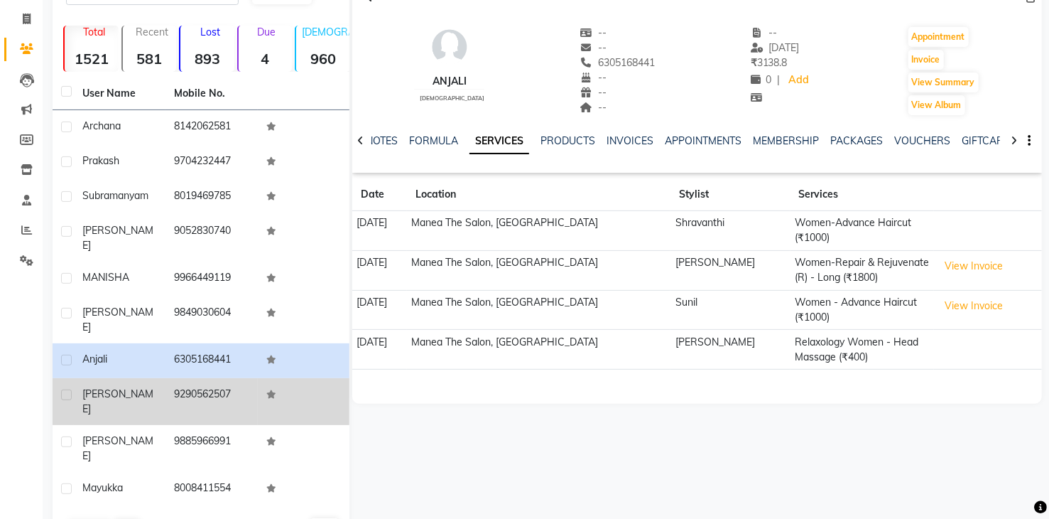
click at [171, 378] on td "9290562507" at bounding box center [212, 401] width 92 height 47
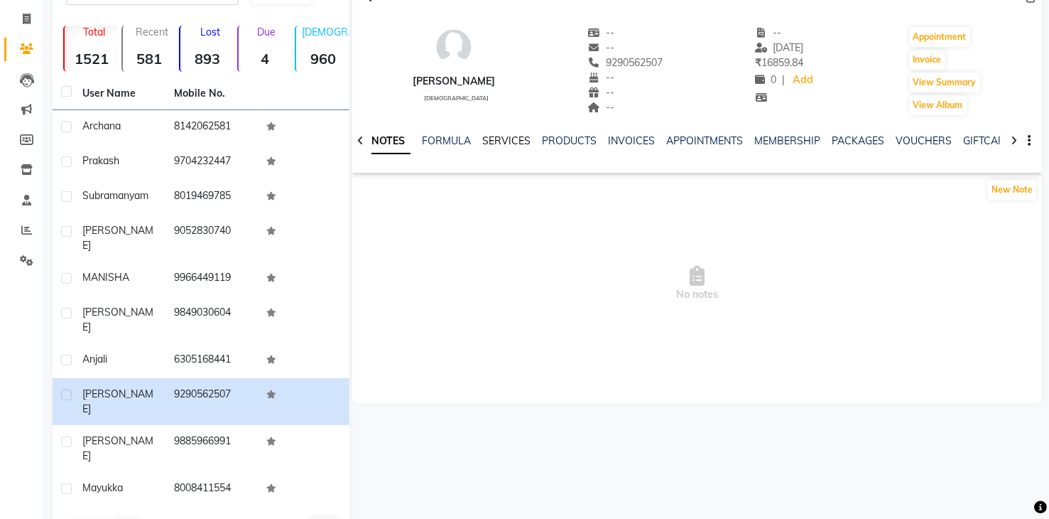
click at [497, 139] on link "SERVICES" at bounding box center [506, 140] width 48 height 13
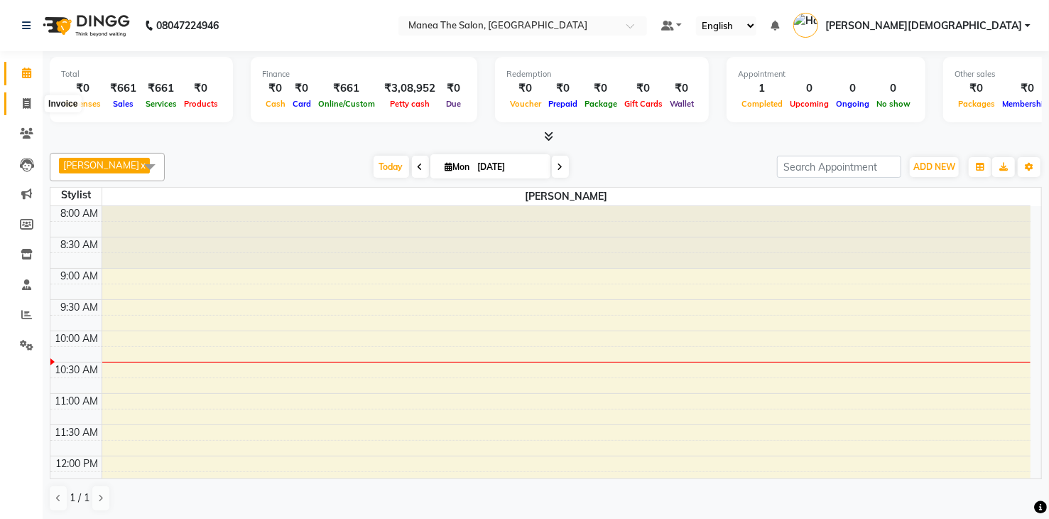
click at [27, 102] on icon at bounding box center [27, 103] width 8 height 11
select select "5481"
select select "service"
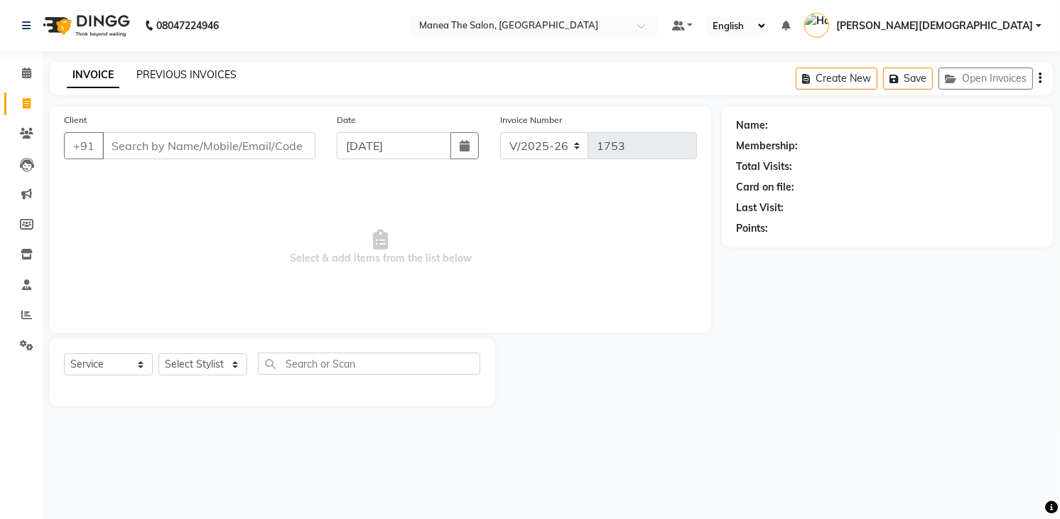
click at [161, 77] on link "PREVIOUS INVOICES" at bounding box center [186, 74] width 100 height 13
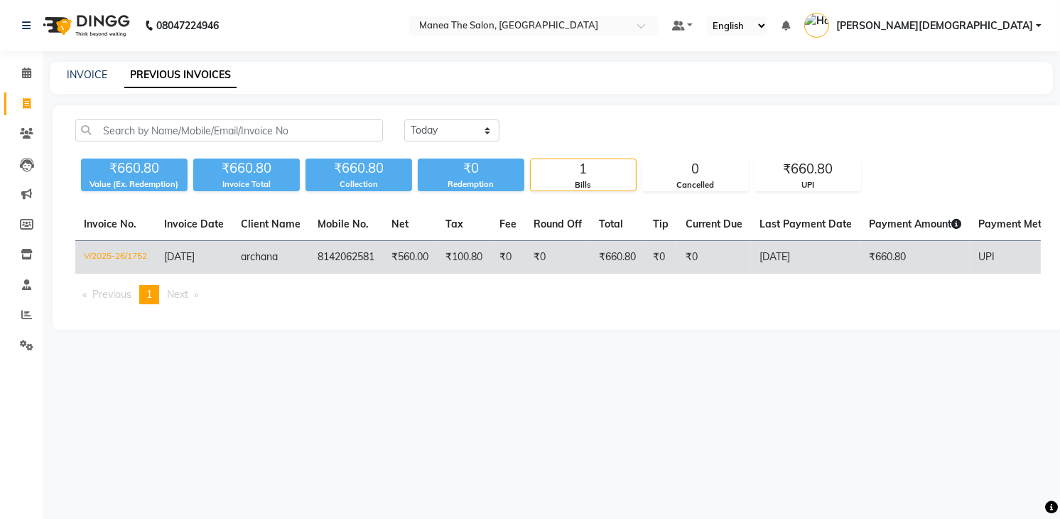
click at [195, 255] on span "[DATE]" at bounding box center [179, 256] width 31 height 13
